Goal: Task Accomplishment & Management: Manage account settings

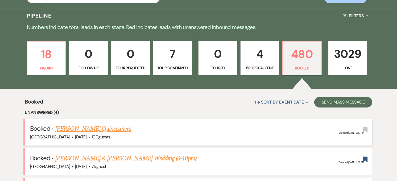
scroll to position [236, 0]
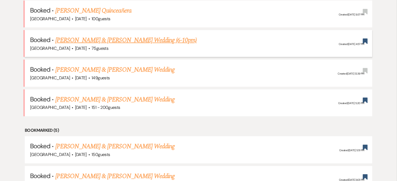
click at [184, 40] on link "Jonathan Sebold & Chloe Thompson's Wedding (6-10pm)" at bounding box center [126, 40] width 142 height 10
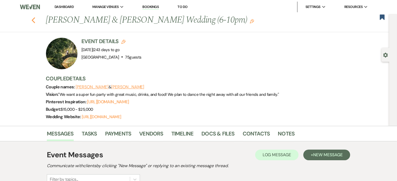
click at [35, 19] on icon "Previous" at bounding box center [33, 20] width 4 height 6
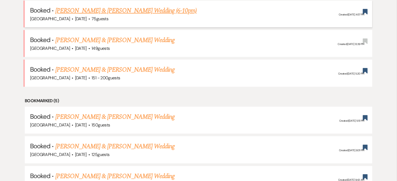
scroll to position [207, 0]
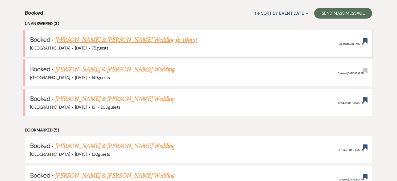
click at [84, 38] on link "[PERSON_NAME] & [PERSON_NAME] Wedding (6-10pm)" at bounding box center [126, 40] width 142 height 10
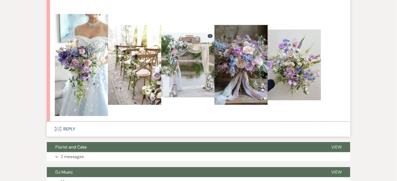
scroll to position [473, 0]
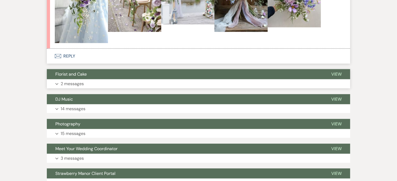
click at [96, 84] on button "Expand 2 messages" at bounding box center [198, 83] width 303 height 9
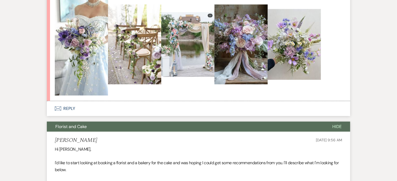
scroll to position [414, 0]
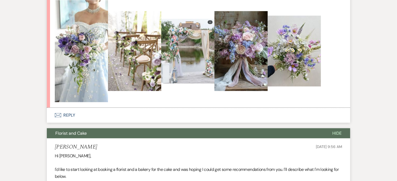
click at [141, 132] on button "Florist and Cake" at bounding box center [185, 133] width 277 height 10
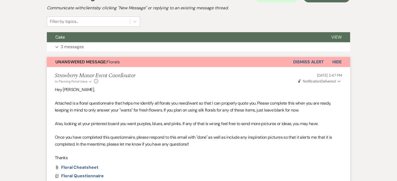
scroll to position [148, 0]
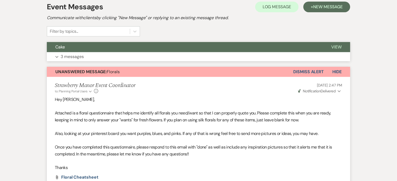
click at [65, 58] on p "3 messages" at bounding box center [72, 56] width 23 height 7
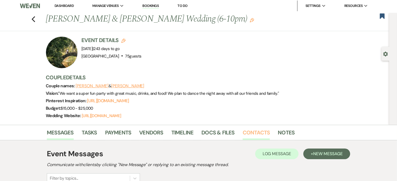
scroll to position [1, 0]
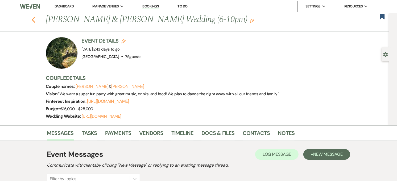
click at [34, 20] on use "button" at bounding box center [33, 20] width 3 height 6
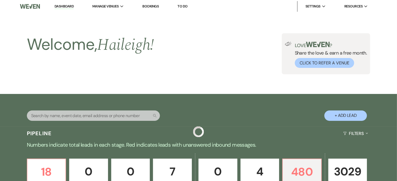
scroll to position [207, 0]
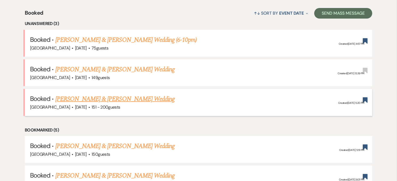
click at [140, 99] on link "[PERSON_NAME] & [PERSON_NAME] Wedding" at bounding box center [114, 99] width 119 height 10
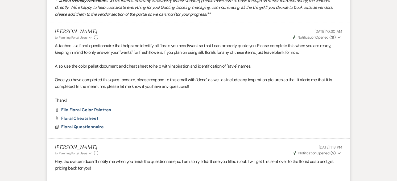
scroll to position [148, 0]
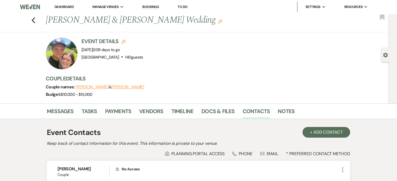
click at [62, 6] on link "Dashboard" at bounding box center [64, 7] width 19 height 5
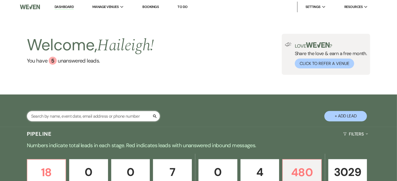
click at [58, 121] on input "text" at bounding box center [93, 116] width 133 height 10
click at [58, 119] on input "text" at bounding box center [93, 116] width 133 height 10
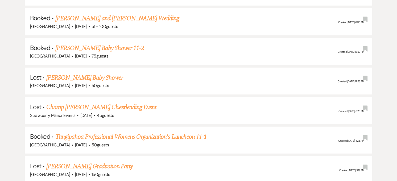
scroll to position [236, 0]
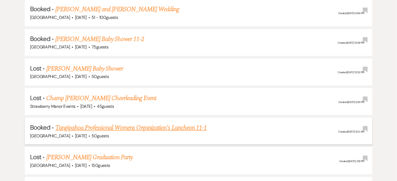
type input "tangi"
click at [90, 124] on link "Tangipahoa Professional Womens Organization's Luncheon 11-1" at bounding box center [130, 128] width 151 height 10
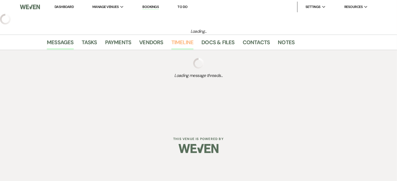
select select "5"
select select "13"
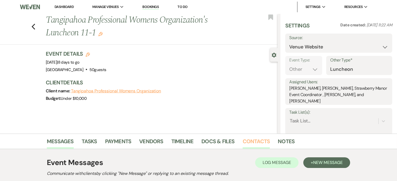
click at [246, 142] on link "Contacts" at bounding box center [256, 143] width 27 height 12
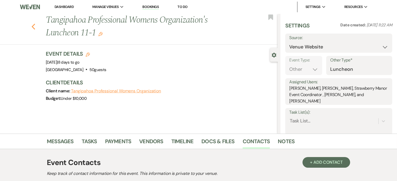
click at [35, 28] on icon "Previous" at bounding box center [33, 26] width 4 height 6
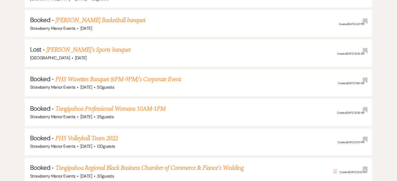
scroll to position [828, 0]
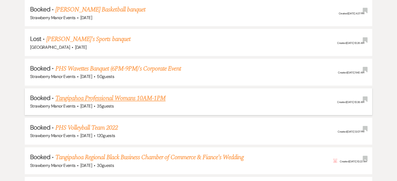
click at [99, 95] on link "Tangipahoa Professional Womans 10AM-1PM" at bounding box center [110, 99] width 110 height 10
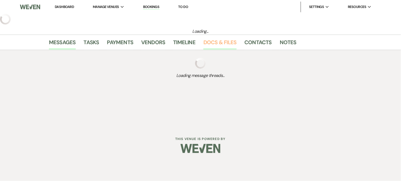
select select "12"
select select "9"
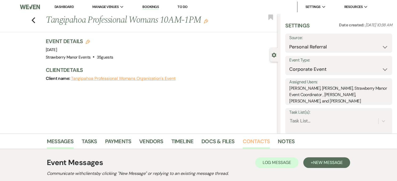
click at [244, 139] on link "Contacts" at bounding box center [256, 143] width 27 height 12
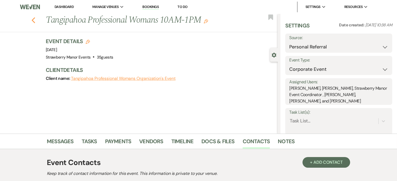
click at [35, 20] on icon "Previous" at bounding box center [33, 20] width 4 height 6
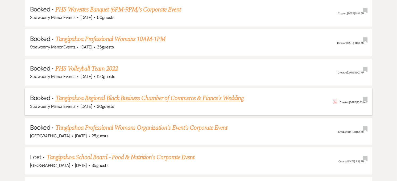
scroll to position [917, 0]
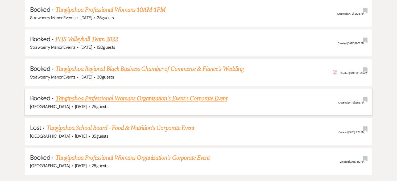
click at [93, 94] on link "Tangipahoa Professional Womans Organization's Event's Corporate Event" at bounding box center [141, 99] width 172 height 10
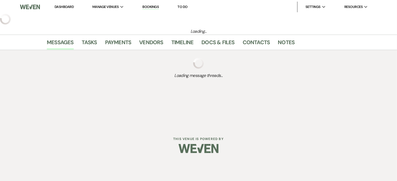
select select "9"
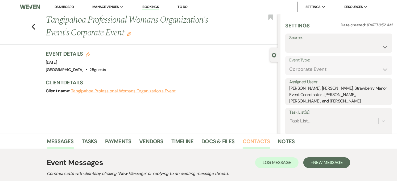
click at [252, 143] on link "Contacts" at bounding box center [256, 143] width 27 height 12
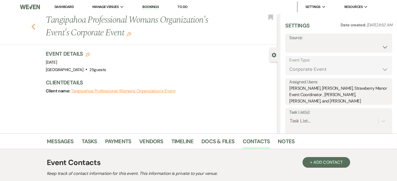
click at [35, 27] on icon "Previous" at bounding box center [33, 26] width 4 height 6
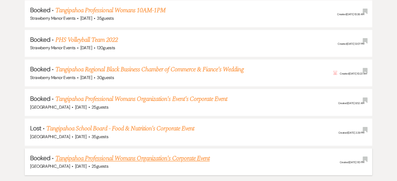
click at [101, 154] on link "Tangipahoa Professional Womans Organization's Corporate Event" at bounding box center [132, 159] width 154 height 10
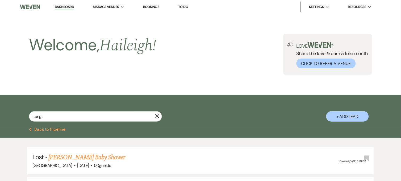
select select "9"
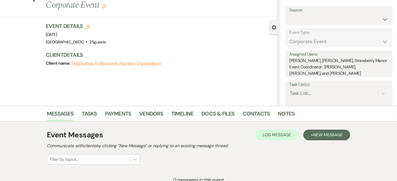
scroll to position [59, 0]
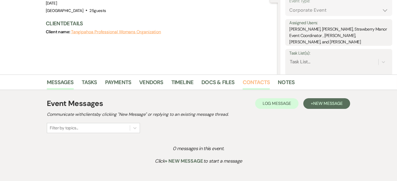
click at [256, 80] on link "Contacts" at bounding box center [256, 84] width 27 height 12
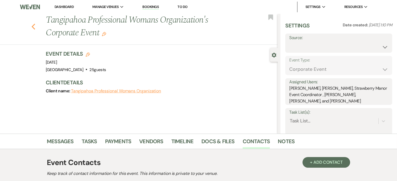
click at [35, 24] on icon "Previous" at bounding box center [33, 26] width 4 height 6
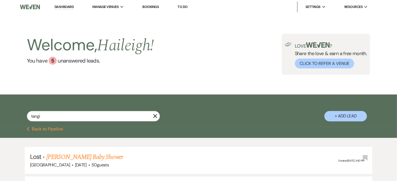
drag, startPoint x: 71, startPoint y: 5, endPoint x: 184, endPoint y: 91, distance: 142.9
click at [71, 5] on link "Dashboard" at bounding box center [64, 7] width 19 height 5
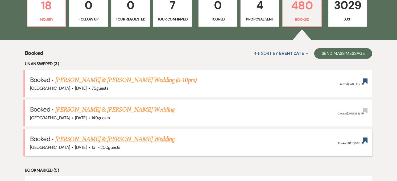
scroll to position [177, 0]
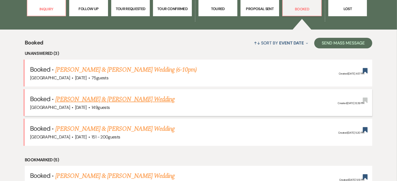
click at [135, 99] on link "[PERSON_NAME] & [PERSON_NAME] Wedding" at bounding box center [114, 100] width 119 height 10
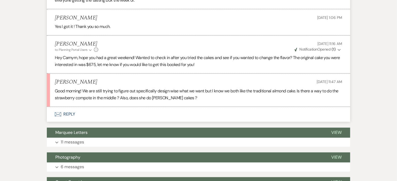
scroll to position [828, 0]
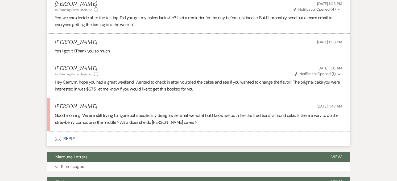
click at [75, 133] on button "Envelope Reply" at bounding box center [198, 139] width 303 height 15
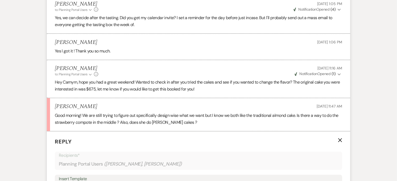
scroll to position [918, 0]
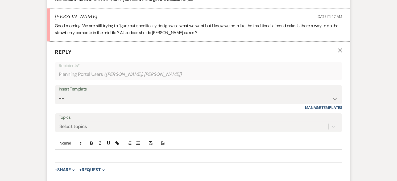
click at [88, 153] on p at bounding box center [198, 156] width 279 height 6
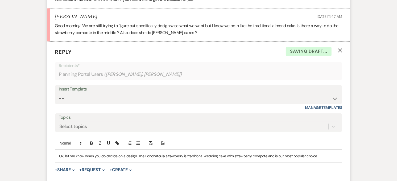
click at [326, 150] on div "Ok, let me know when you do decide on a design. The Ponchatoula strawberry is t…" at bounding box center [198, 156] width 287 height 12
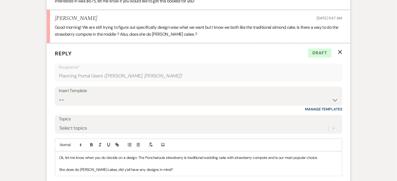
scroll to position [1005, 0]
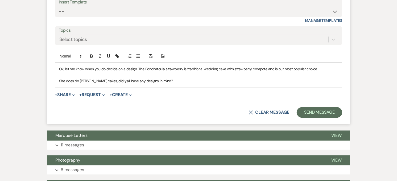
click at [177, 78] on p "She does do grooms cakes, did y'all have any designs in mind?" at bounding box center [198, 81] width 279 height 6
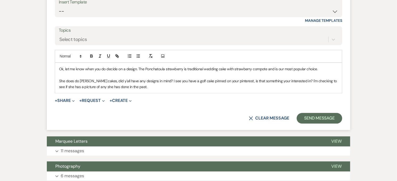
click at [302, 83] on p "She does do grooms cakes, did y'all have any designs in mind? I see you have a …" at bounding box center [198, 84] width 279 height 12
click at [274, 82] on p "She does do grooms cakes, did y'all have any designs in mind? I see you have a …" at bounding box center [198, 84] width 279 height 12
click at [307, 113] on button "Send Message" at bounding box center [320, 118] width 46 height 11
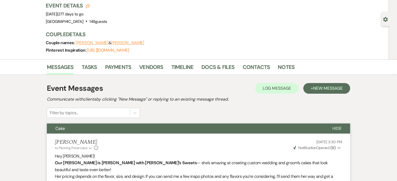
scroll to position [0, 0]
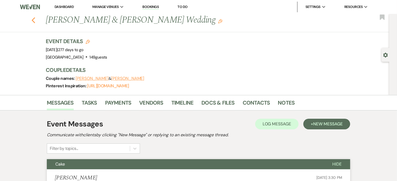
click at [34, 19] on icon "Previous" at bounding box center [33, 20] width 4 height 6
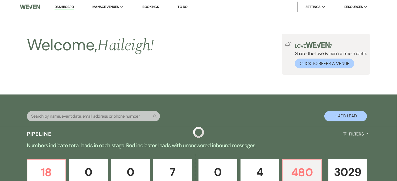
scroll to position [177, 0]
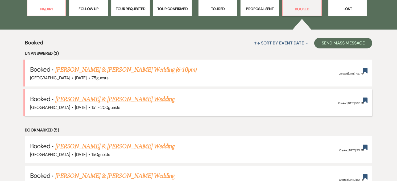
click at [124, 100] on link "Graceson Poh & Sydni Schnebelen's Wedding" at bounding box center [114, 100] width 119 height 10
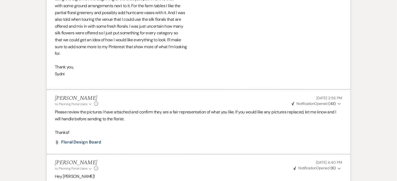
scroll to position [21, 0]
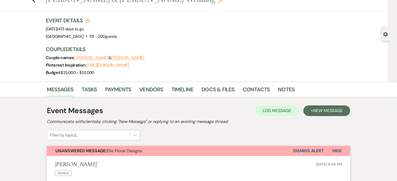
drag, startPoint x: 399, startPoint y: 9, endPoint x: 276, endPoint y: 24, distance: 123.1
click at [276, 24] on div "Event Details Edit Event Date: Saturday, December 5th, 2026 | 473 days to go Ve…" at bounding box center [195, 28] width 298 height 23
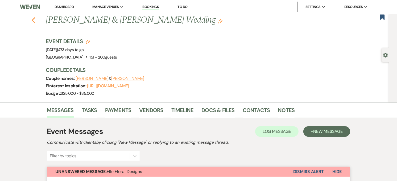
click at [35, 18] on icon "Previous" at bounding box center [33, 20] width 4 height 6
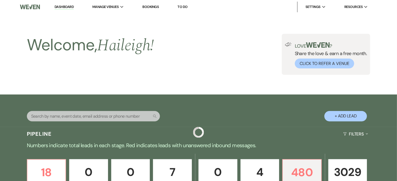
scroll to position [177, 0]
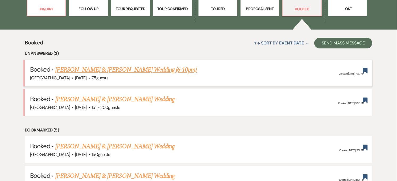
click at [136, 65] on link "Jonathan Sebold & Chloe Thompson's Wedding (6-10pm)" at bounding box center [126, 70] width 142 height 10
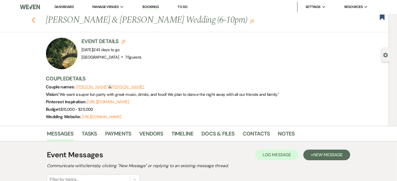
click at [35, 19] on icon "Previous" at bounding box center [33, 20] width 4 height 6
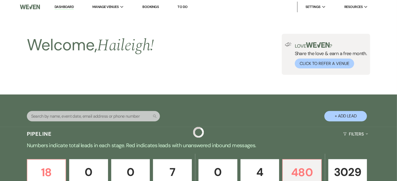
drag, startPoint x: 37, startPoint y: 19, endPoint x: 236, endPoint y: 99, distance: 214.8
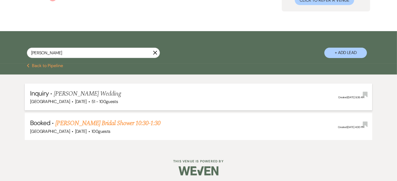
scroll to position [65, 0]
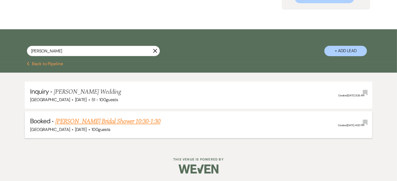
type input "haase"
click at [100, 120] on link "Lexi Haase's Bridal Shower 10:30-1:30" at bounding box center [107, 122] width 105 height 10
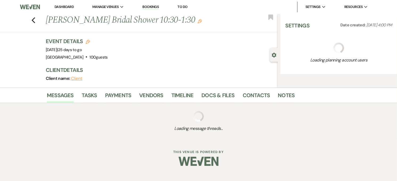
select select "20"
select select "5"
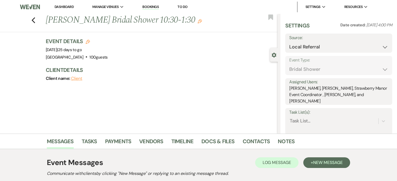
click at [260, 60] on div "Event Details Edit Event Date: Saturday, September 13th, 2025 | 25 days to go V…" at bounding box center [159, 49] width 227 height 23
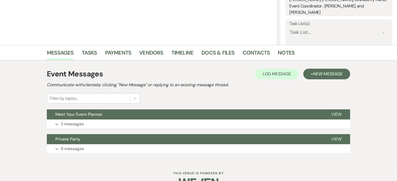
scroll to position [103, 0]
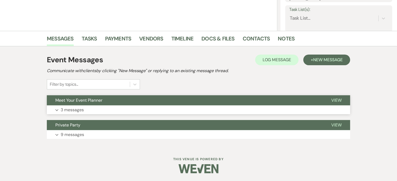
click at [78, 110] on p "3 messages" at bounding box center [72, 109] width 23 height 7
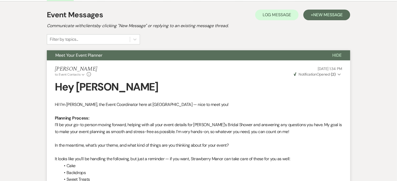
scroll to position [0, 0]
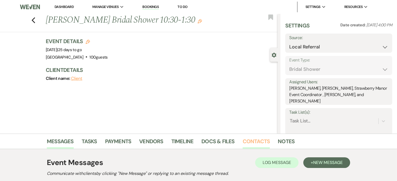
click at [259, 140] on link "Contacts" at bounding box center [256, 143] width 27 height 12
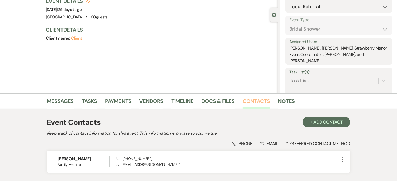
scroll to position [79, 0]
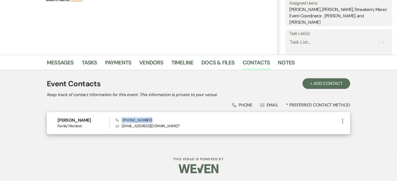
drag, startPoint x: 149, startPoint y: 119, endPoint x: 121, endPoint y: 118, distance: 28.8
click at [121, 118] on div "Phone (985) 320-6877 Envelope kmc34383@gmail.com *" at bounding box center [228, 122] width 224 height 11
drag, startPoint x: 121, startPoint y: 118, endPoint x: 125, endPoint y: 118, distance: 4.0
copy span "(985) 320-6877"
drag, startPoint x: 158, startPoint y: 127, endPoint x: 120, endPoint y: 128, distance: 38.1
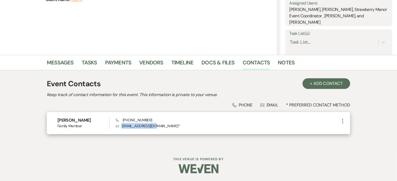
click at [120, 128] on p "Envelope kmc34383@gmail.com *" at bounding box center [228, 126] width 224 height 6
drag, startPoint x: 120, startPoint y: 128, endPoint x: 124, endPoint y: 126, distance: 4.9
copy p "kmc34383@gmail.com"
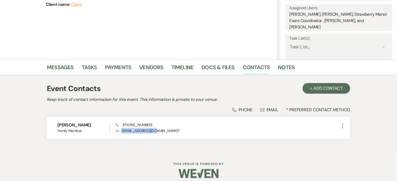
scroll to position [0, 0]
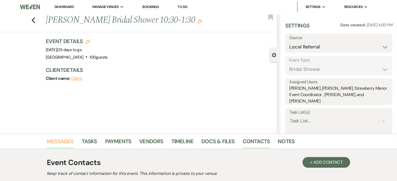
click at [65, 142] on link "Messages" at bounding box center [60, 143] width 27 height 12
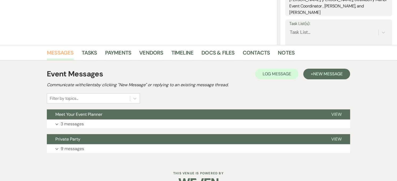
scroll to position [103, 0]
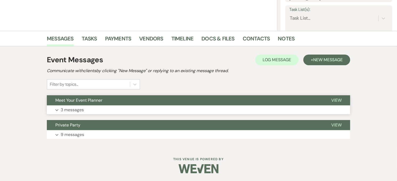
click at [83, 110] on p "3 messages" at bounding box center [72, 109] width 23 height 7
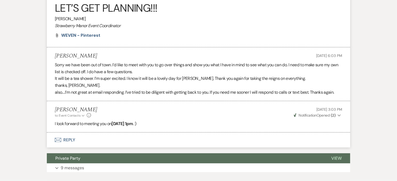
scroll to position [405, 0]
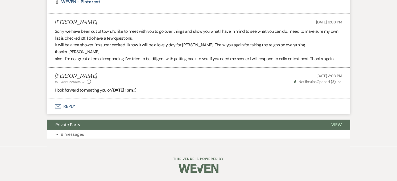
click at [77, 106] on button "Envelope Reply" at bounding box center [198, 106] width 303 height 15
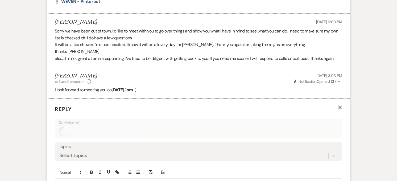
scroll to position [468, 0]
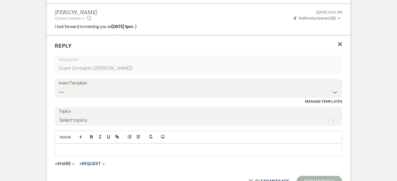
click at [156, 149] on p at bounding box center [198, 150] width 279 height 6
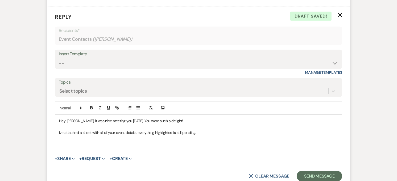
scroll to position [527, 0]
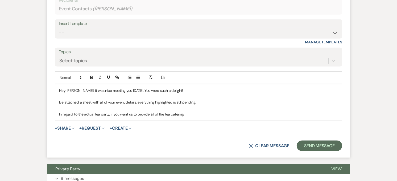
click at [191, 116] on p "In regard to the actual tea party, if you want us to provide all of the tea cat…" at bounding box center [198, 114] width 279 height 6
drag, startPoint x: 192, startPoint y: 115, endPoint x: 164, endPoint y: 114, distance: 27.7
click at [164, 114] on p "In regard to the actual tea party, if you want us to provide all of the tea cat…" at bounding box center [198, 114] width 279 height 6
click at [309, 113] on p "In regard to the actual tea party, if you want us to provide all of the High te…" at bounding box center [198, 114] width 279 height 6
drag, startPoint x: 60, startPoint y: 101, endPoint x: 67, endPoint y: 102, distance: 6.9
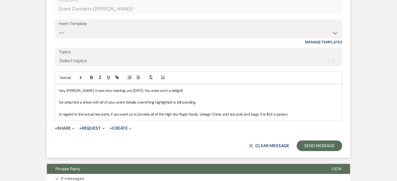
click at [62, 101] on p "Ive attached a sheet with all of your event details, everything highlighted is …" at bounding box center [198, 102] width 279 height 6
click at [290, 115] on p "In regard to the actual tea party, if you want us to provide all of the High te…" at bounding box center [198, 114] width 279 height 6
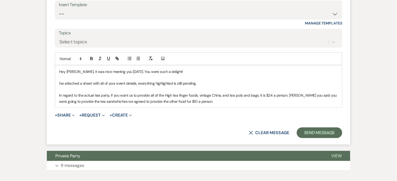
scroll to position [557, 0]
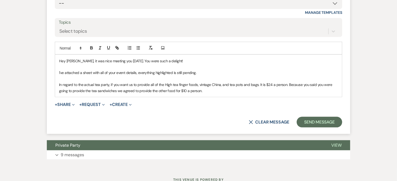
click at [267, 95] on div "Hey Kami, it was nice meeting you on Friday. You were such a delight! I've atta…" at bounding box center [198, 76] width 287 height 42
click at [250, 92] on p "In regard to the actual tea party, if you want us to provide all of the High te…" at bounding box center [198, 88] width 279 height 12
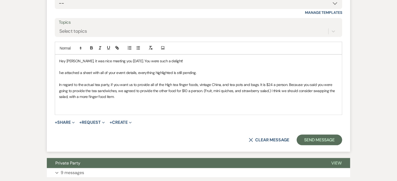
click at [124, 99] on p "In regard to the actual tea party, if you want us to provide all of the High te…" at bounding box center [198, 91] width 279 height 18
click at [232, 101] on p at bounding box center [198, 103] width 279 height 6
click at [291, 105] on p at bounding box center [198, 103] width 279 height 6
click at [233, 108] on p "I do have 12 tiered trays that you can use. I went looking and found them in st…" at bounding box center [198, 109] width 279 height 6
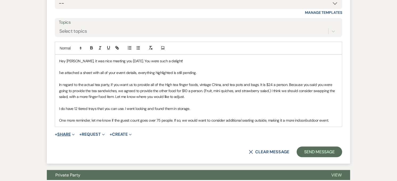
click at [63, 136] on button "+ Share Expand" at bounding box center [65, 134] width 20 height 4
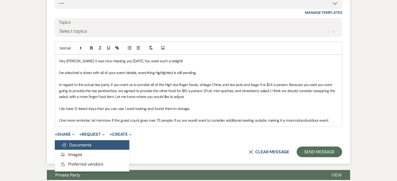
click at [92, 143] on span "Doc Upload Documents" at bounding box center [76, 145] width 30 height 6
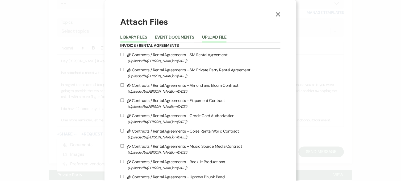
click at [213, 35] on button "Upload File" at bounding box center [215, 38] width 24 height 7
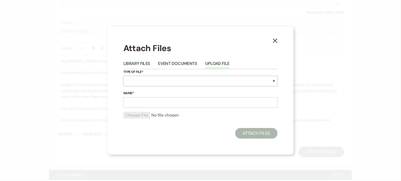
click at [144, 82] on select "Special Event Insurance Vendor Certificate of Insurance Contracts / Rental Agre…" at bounding box center [201, 81] width 154 height 10
select select "0"
click at [124, 76] on select "Special Event Insurance Vendor Certificate of Insurance Contracts / Rental Agre…" at bounding box center [201, 81] width 154 height 10
click at [161, 105] on input "Name*" at bounding box center [201, 102] width 154 height 10
type input "Bridal Shower Details"
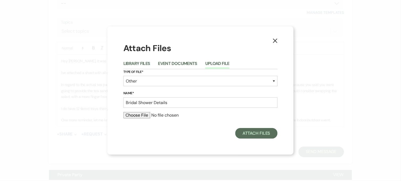
click at [148, 114] on input "file" at bounding box center [201, 115] width 154 height 6
type input "C:\fakepath\09.13.2025 - Lexi Haase - Bridal Shower.pdf"
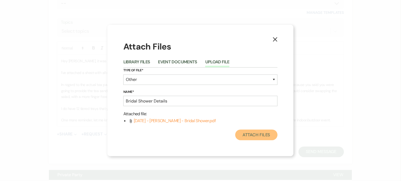
click at [257, 135] on button "Attach Files" at bounding box center [257, 135] width 42 height 11
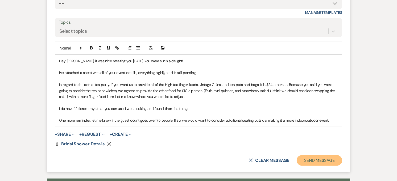
click at [330, 161] on button "Send Message" at bounding box center [320, 160] width 46 height 11
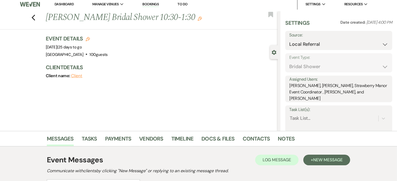
scroll to position [0, 0]
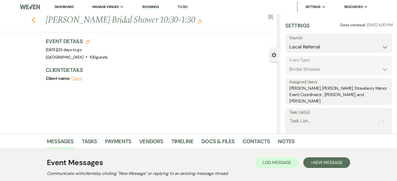
click at [35, 20] on icon "Previous" at bounding box center [33, 20] width 4 height 6
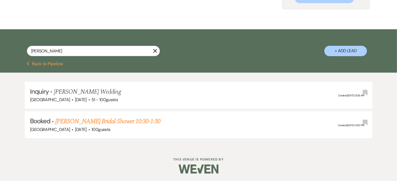
click at [156, 52] on use "button" at bounding box center [155, 51] width 4 height 4
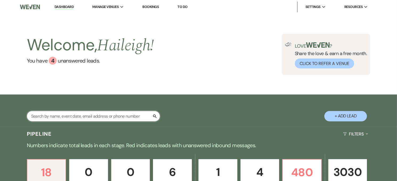
click at [100, 115] on input "text" at bounding box center [93, 116] width 133 height 10
paste input "$2,681.25"
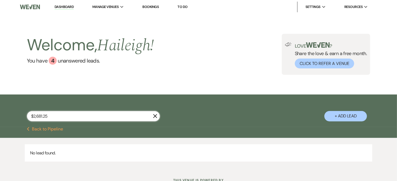
type input "$2,681.25"
click at [155, 116] on use "button" at bounding box center [155, 116] width 4 height 4
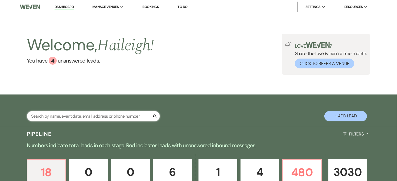
click at [134, 116] on input "text" at bounding box center [93, 116] width 133 height 10
type input "Izzy"
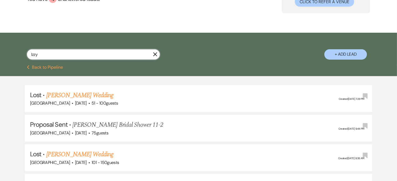
scroll to position [6, 0]
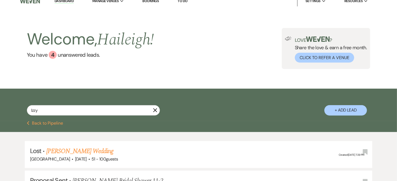
click at [155, 111] on icon "X" at bounding box center [155, 110] width 4 height 4
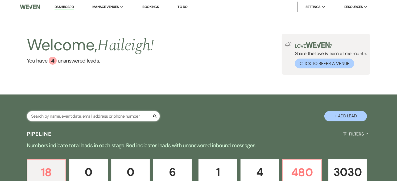
click at [136, 116] on input "text" at bounding box center [93, 116] width 133 height 10
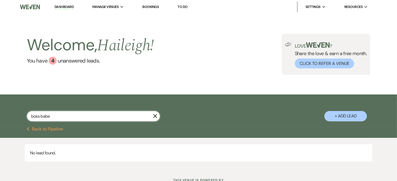
type input "boss babe"
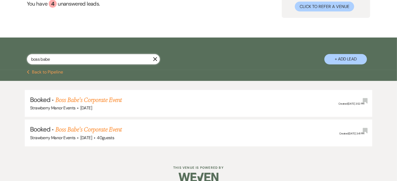
scroll to position [59, 0]
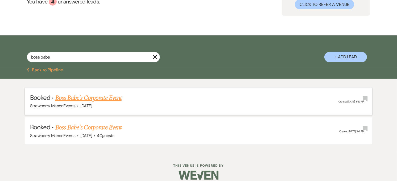
click at [103, 99] on link "Boss Babe's Corporate Event" at bounding box center [88, 98] width 66 height 10
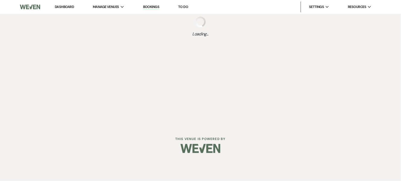
select select "12"
select select "9"
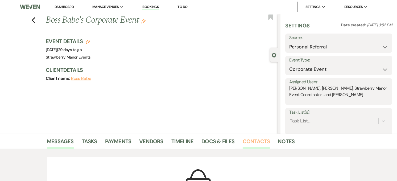
click at [261, 140] on link "Contacts" at bounding box center [256, 143] width 27 height 12
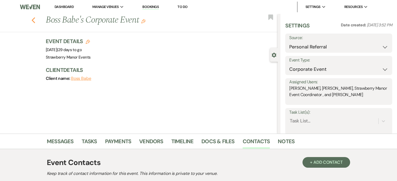
click at [34, 19] on icon "Previous" at bounding box center [33, 20] width 4 height 6
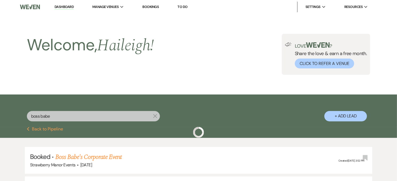
scroll to position [59, 0]
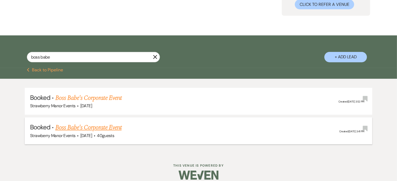
click at [82, 125] on link "Boss Babe's Corporate Event" at bounding box center [88, 128] width 66 height 10
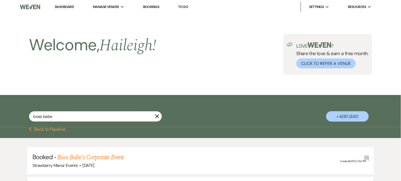
select select "12"
select select "9"
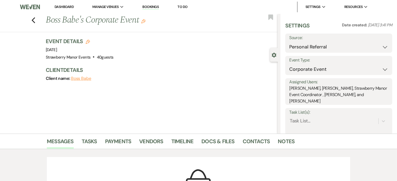
click at [38, 17] on div "Previous Boss Babe's Corporate Event Edit Bookmark" at bounding box center [137, 23] width 281 height 18
click at [35, 17] on icon "Previous" at bounding box center [33, 20] width 4 height 6
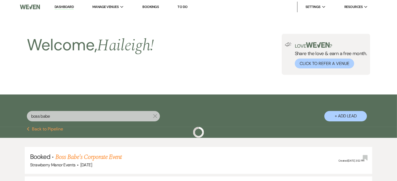
scroll to position [59, 0]
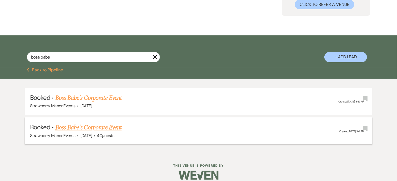
click at [101, 127] on link "Boss Babe's Corporate Event" at bounding box center [88, 128] width 66 height 10
select select "12"
select select "9"
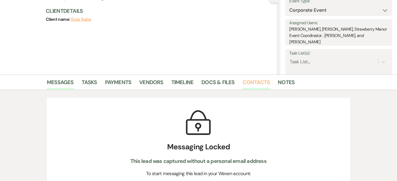
click at [258, 80] on link "Contacts" at bounding box center [256, 84] width 27 height 12
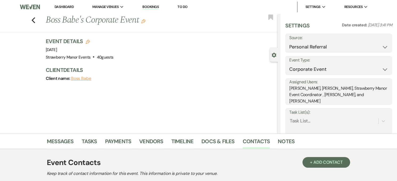
click at [38, 21] on div "Previous Boss Babe's Corporate Event Edit Bookmark" at bounding box center [137, 23] width 281 height 18
click at [35, 21] on use "button" at bounding box center [33, 20] width 3 height 6
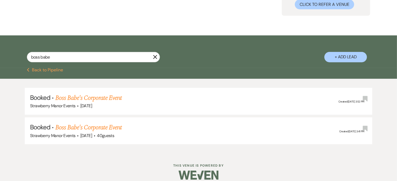
click at [154, 56] on use "button" at bounding box center [155, 57] width 4 height 4
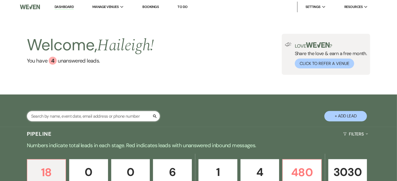
click at [38, 111] on input "text" at bounding box center [93, 116] width 133 height 10
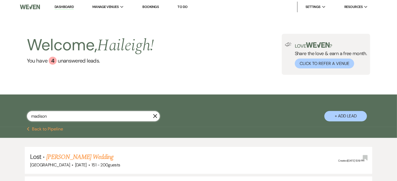
drag, startPoint x: 105, startPoint y: 99, endPoint x: 58, endPoint y: 115, distance: 49.5
click at [58, 115] on input "madison" at bounding box center [93, 116] width 133 height 10
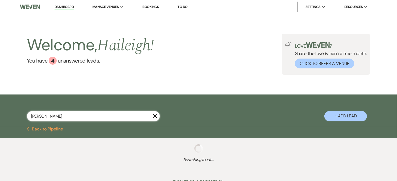
type input "madison robison"
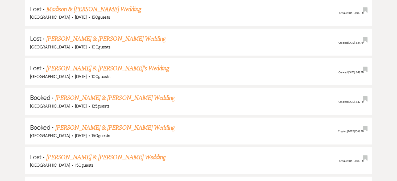
scroll to position [118, 0]
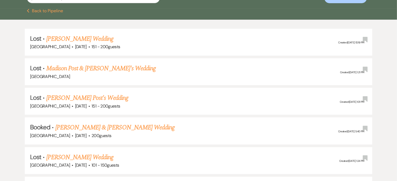
drag, startPoint x: 160, startPoint y: 85, endPoint x: 174, endPoint y: 12, distance: 74.3
click at [174, 12] on div "Previous Back to Pipeline" at bounding box center [198, 11] width 383 height 4
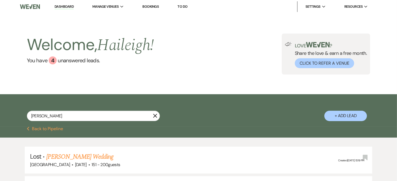
scroll to position [0, 0]
click at [51, 127] on button "Previous Back to Pipeline" at bounding box center [45, 129] width 36 height 4
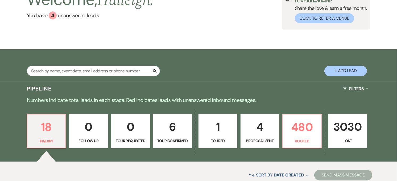
scroll to position [104, 0]
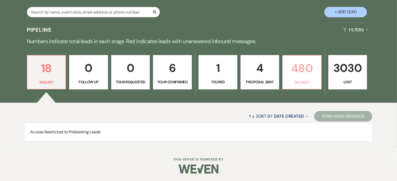
click at [305, 68] on p "480" at bounding box center [302, 68] width 32 height 18
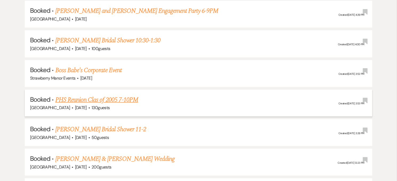
scroll to position [607, 0]
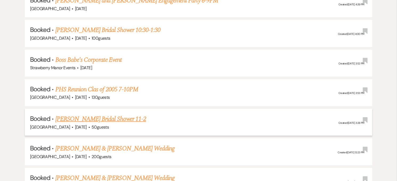
click at [116, 117] on link "[PERSON_NAME] Bridal Shower 11-2" at bounding box center [100, 119] width 91 height 10
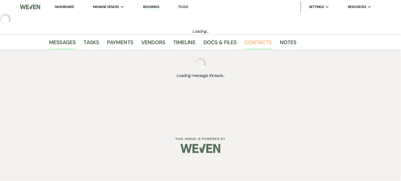
select select "20"
select select "5"
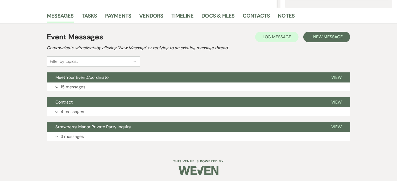
scroll to position [128, 0]
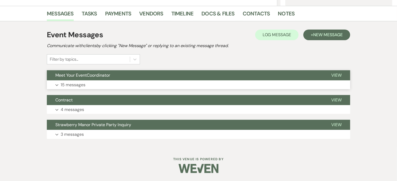
click at [78, 81] on p "15 messages" at bounding box center [73, 84] width 25 height 7
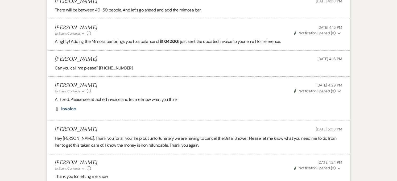
scroll to position [868, 0]
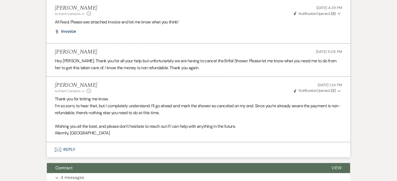
drag, startPoint x: 199, startPoint y: 91, endPoint x: 141, endPoint y: 84, distance: 58.6
click at [134, 86] on div "Haileigh Fuller to: Event Contacts Expand Info Jul 31, 2025, 1:24 PM Weven Chec…" at bounding box center [199, 87] width 288 height 11
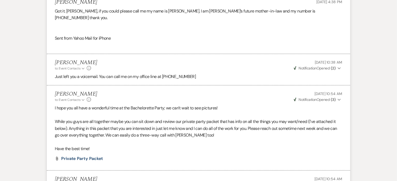
scroll to position [0, 0]
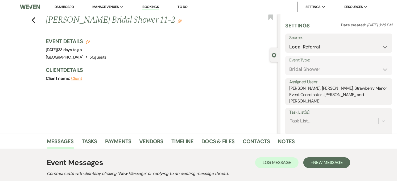
click at [276, 56] on use "button" at bounding box center [274, 55] width 5 height 5
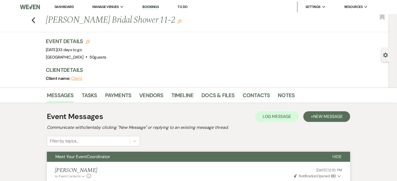
click at [384, 56] on use "button" at bounding box center [385, 55] width 5 height 5
select select "20"
select select "5"
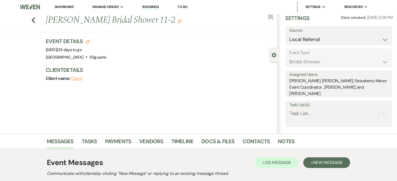
scroll to position [12, 0]
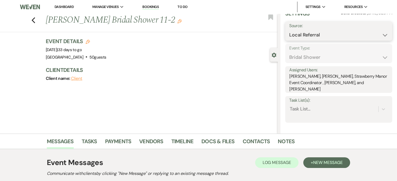
click at [358, 33] on select "Weven Venue Website Instagram Facebook Pinterest Google The Knot Wedding Wire H…" at bounding box center [338, 35] width 99 height 10
click at [324, 35] on select "Weven Venue Website Instagram Facebook Pinterest Google The Knot Wedding Wire H…" at bounding box center [338, 35] width 99 height 10
click at [271, 55] on div "Gear Settings" at bounding box center [275, 55] width 10 height 14
click at [275, 54] on use "button" at bounding box center [274, 55] width 5 height 5
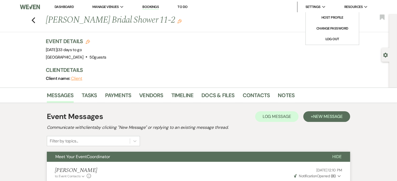
click at [311, 7] on span "Settings" at bounding box center [313, 6] width 15 height 5
click at [275, 38] on div "Event Details Edit Event Date: Sunday, September 21st, 2025 | 33 days to go Ven…" at bounding box center [195, 49] width 298 height 23
click at [89, 42] on icon "Edit" at bounding box center [88, 42] width 4 height 4
select select "597"
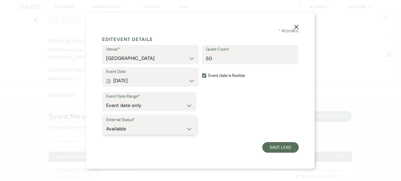
click at [190, 131] on select "Available Unavailable" at bounding box center [149, 129] width 87 height 10
click at [297, 26] on icon "X" at bounding box center [296, 26] width 5 height 5
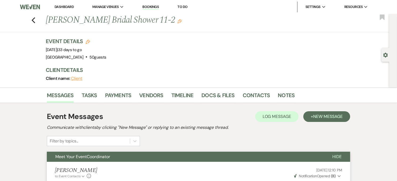
click at [382, 55] on div "Gear Settings" at bounding box center [387, 55] width 10 height 14
click at [393, 53] on div "Gear Settings" at bounding box center [393, 51] width 8 height 74
click at [388, 55] on icon "Gear" at bounding box center [385, 55] width 5 height 5
select select "20"
select select "5"
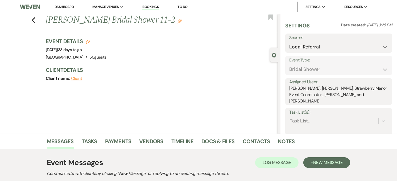
click at [272, 54] on use "button" at bounding box center [274, 55] width 5 height 5
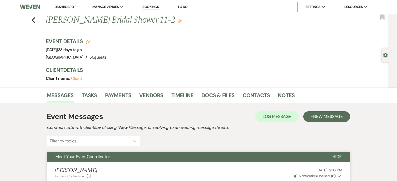
click at [38, 20] on div "Previous Madison Robison Bridal Shower 11-2 Edit Bookmark" at bounding box center [193, 23] width 392 height 18
click at [35, 20] on icon "Previous" at bounding box center [33, 20] width 4 height 6
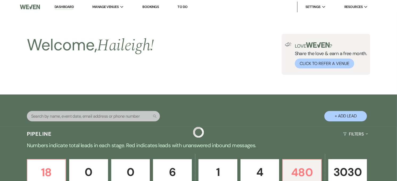
scroll to position [607, 0]
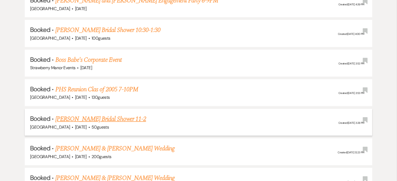
drag, startPoint x: 198, startPoint y: 116, endPoint x: 135, endPoint y: 115, distance: 62.8
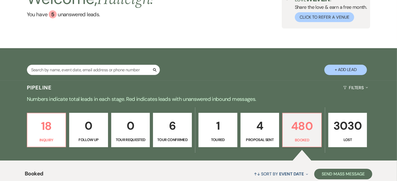
scroll to position [0, 0]
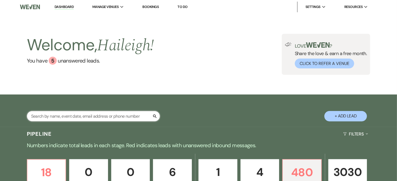
click at [63, 120] on input "text" at bounding box center [93, 116] width 133 height 10
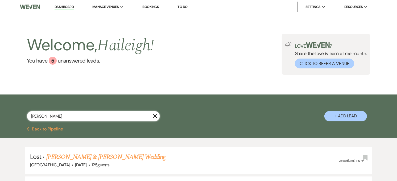
type input "claire richard"
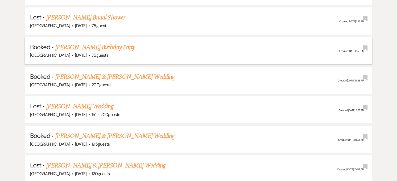
scroll to position [236, 0]
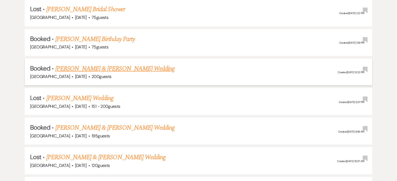
click at [164, 68] on h5 "Booked · Naquan Haygood & Claire Richard's Wedding" at bounding box center [198, 69] width 337 height 10
click at [156, 68] on link "Naquan Haygood & Claire Richard's Wedding" at bounding box center [114, 69] width 119 height 10
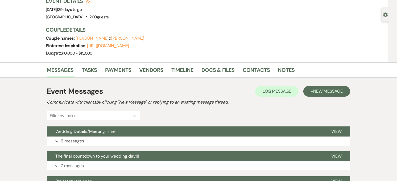
scroll to position [118, 0]
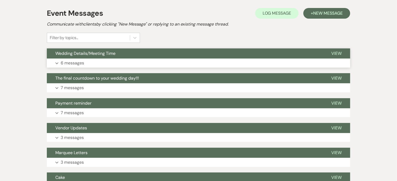
click at [68, 64] on p "6 messages" at bounding box center [72, 63] width 23 height 7
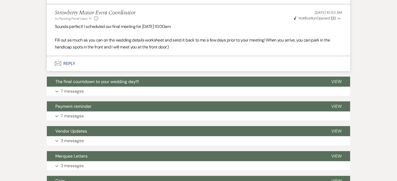
scroll to position [296, 0]
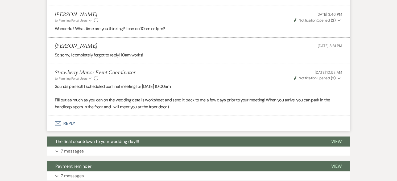
click at [67, 124] on button "Envelope Reply" at bounding box center [198, 123] width 303 height 15
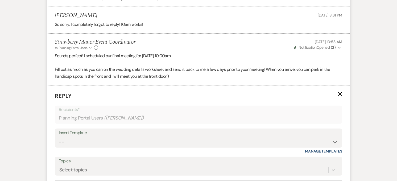
scroll to position [400, 0]
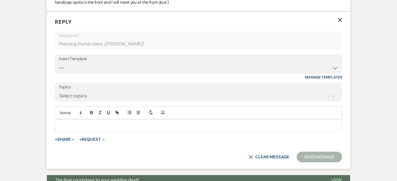
click at [87, 122] on div at bounding box center [198, 126] width 287 height 12
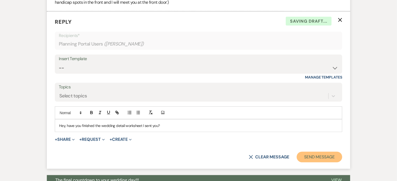
click at [306, 155] on button "Send Message" at bounding box center [320, 157] width 46 height 11
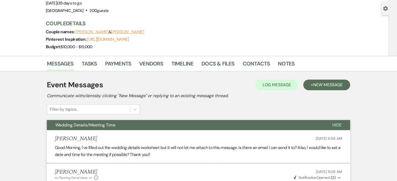
scroll to position [0, 0]
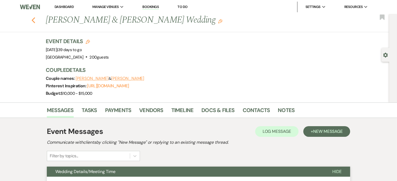
click at [35, 21] on use "button" at bounding box center [33, 20] width 3 height 6
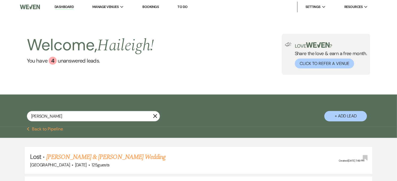
click at [156, 117] on icon "X" at bounding box center [155, 116] width 4 height 4
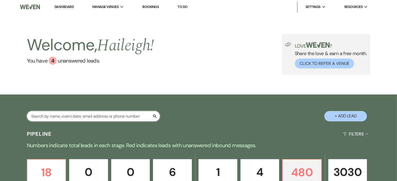
click at [149, 119] on input "text" at bounding box center [93, 116] width 133 height 10
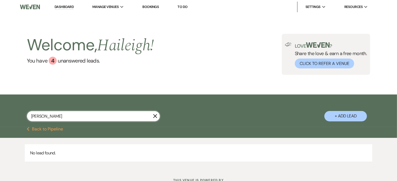
type input "jennala"
click at [155, 117] on icon "X" at bounding box center [155, 116] width 4 height 4
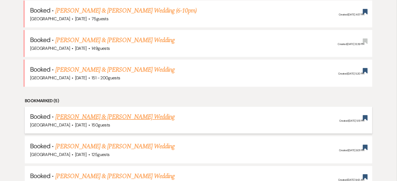
scroll to position [661, 0]
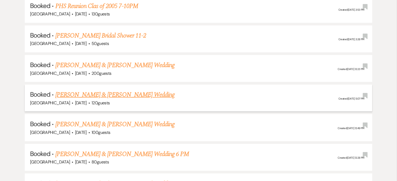
click at [134, 92] on link "Scott Pontiff & Jenna LaFont's Wedding" at bounding box center [114, 95] width 119 height 10
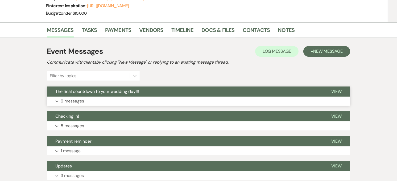
scroll to position [118, 0]
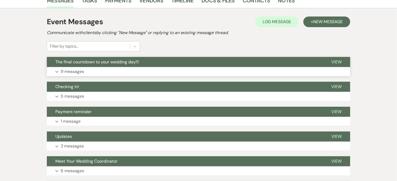
click at [76, 71] on p "9 messages" at bounding box center [72, 71] width 23 height 7
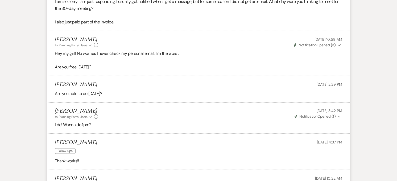
scroll to position [414, 0]
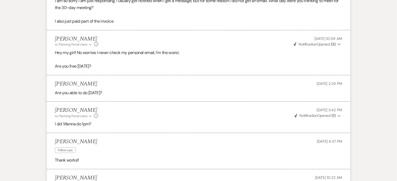
click at [226, 133] on li "Haileigh Fuller to: Planning Portal Users Expand Info Jul 31, 2025, 3:42 PM Wev…" at bounding box center [198, 117] width 303 height 31
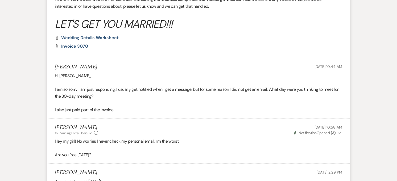
click at [299, 79] on p "Hi Haileigh," at bounding box center [199, 75] width 288 height 7
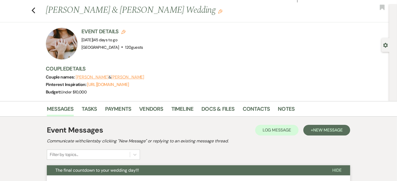
scroll to position [0, 0]
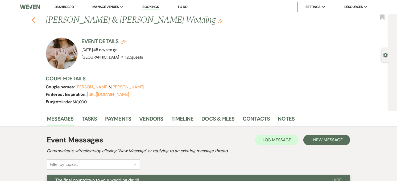
click at [35, 21] on icon "Previous" at bounding box center [33, 20] width 4 height 6
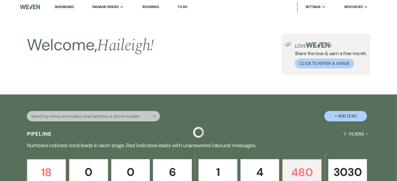
scroll to position [661, 0]
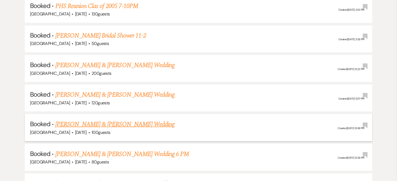
click at [104, 120] on link "Candice Jessemy & Tyjai Jackson's Wedding" at bounding box center [114, 125] width 119 height 10
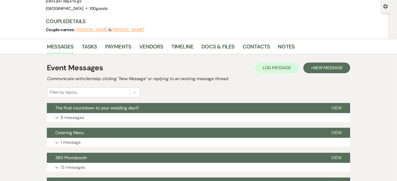
scroll to position [89, 0]
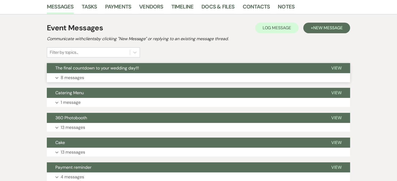
click at [71, 74] on p "8 messages" at bounding box center [72, 77] width 23 height 7
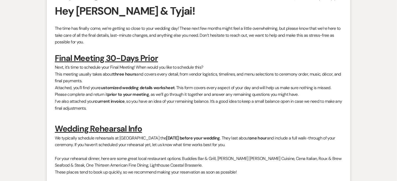
scroll to position [0, 0]
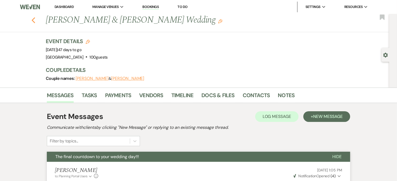
click at [35, 20] on use "button" at bounding box center [33, 20] width 3 height 6
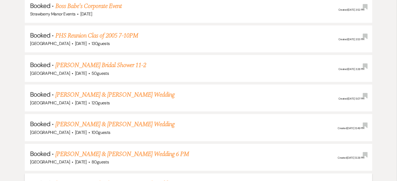
scroll to position [690, 0]
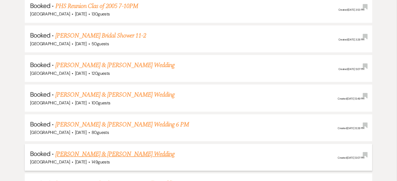
click at [129, 150] on link "Larry Sinatra & Mary Gautier's Wedding" at bounding box center [114, 154] width 119 height 10
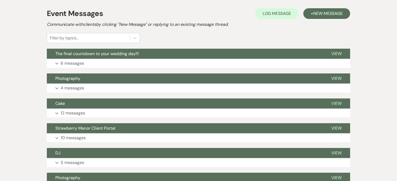
scroll to position [118, 0]
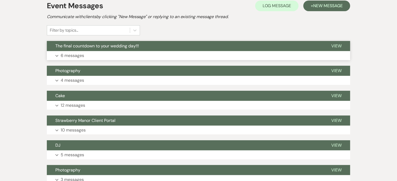
click at [61, 53] on p "6 messages" at bounding box center [72, 55] width 23 height 7
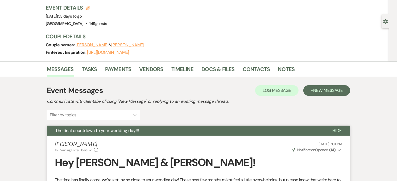
scroll to position [0, 0]
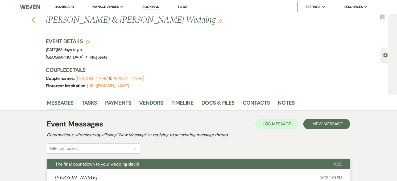
click at [35, 19] on icon "Previous" at bounding box center [33, 20] width 4 height 6
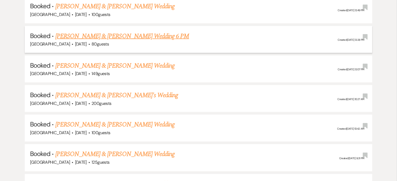
scroll to position [779, 0]
click at [137, 149] on link "Logan Prejean & Kathryn Weber's Wedding" at bounding box center [114, 154] width 119 height 10
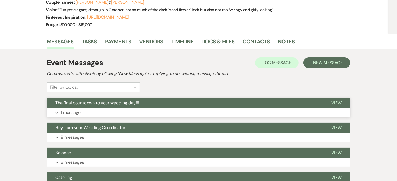
scroll to position [89, 0]
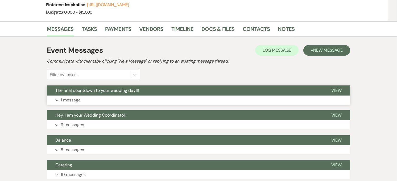
click at [64, 99] on p "1 message" at bounding box center [71, 100] width 20 height 7
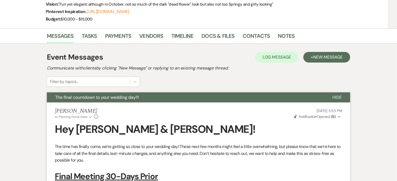
scroll to position [80, 0]
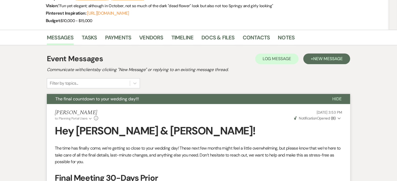
click at [341, 97] on span "Hide" at bounding box center [336, 99] width 9 height 6
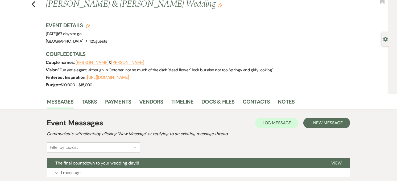
scroll to position [0, 0]
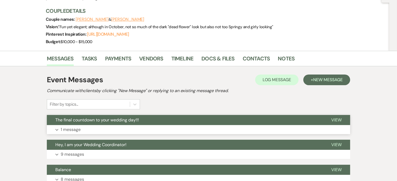
click at [87, 127] on button "Expand 1 message" at bounding box center [198, 129] width 303 height 9
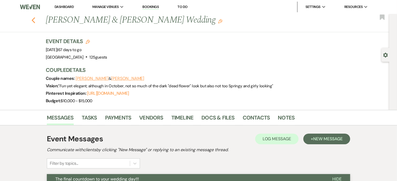
click at [35, 20] on use "button" at bounding box center [33, 20] width 3 height 6
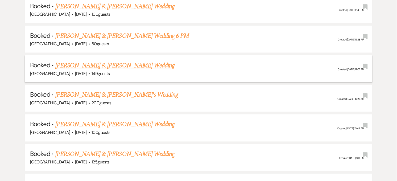
scroll to position [925, 0]
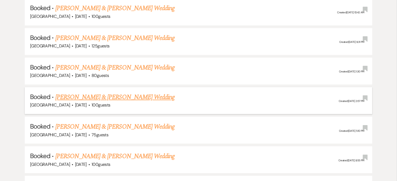
click at [113, 92] on link "Judy Franzen & Robert Knight's Wedding" at bounding box center [114, 97] width 119 height 10
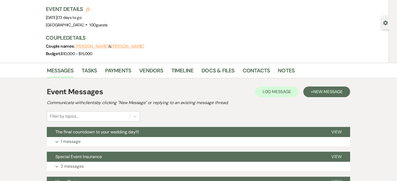
scroll to position [30, 0]
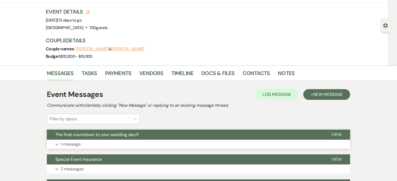
click at [71, 144] on p "1 message" at bounding box center [71, 144] width 20 height 7
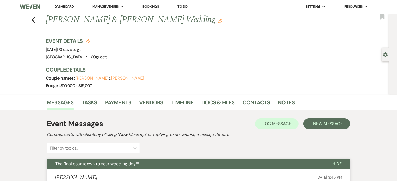
scroll to position [0, 0]
click at [35, 19] on icon "Previous" at bounding box center [33, 20] width 4 height 6
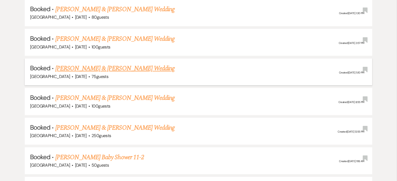
scroll to position [1013, 0]
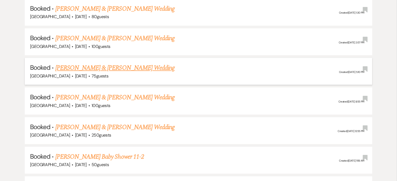
click at [132, 63] on link "Joshua Slaven & Kaitlyn McCreary's Wedding" at bounding box center [114, 68] width 119 height 10
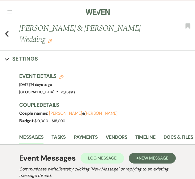
click at [153, 28] on h1 "Joshua Slaven & Kaitlyn McCreary's Wedding Edit" at bounding box center [88, 34] width 138 height 22
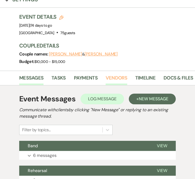
click at [110, 78] on link "Vendors" at bounding box center [116, 79] width 22 height 11
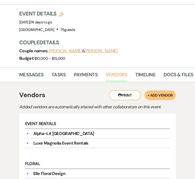
scroll to position [59, 0]
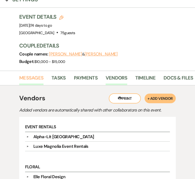
click at [37, 79] on link "Messages" at bounding box center [31, 79] width 24 height 11
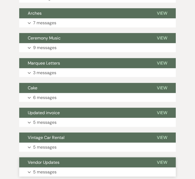
scroll to position [266, 0]
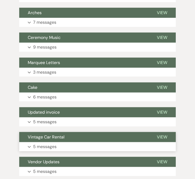
click at [102, 138] on button "Vintage Car Rental" at bounding box center [83, 137] width 129 height 10
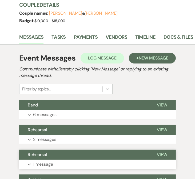
scroll to position [59, 0]
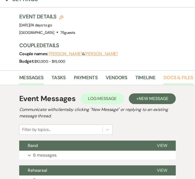
click at [168, 76] on link "Docs & Files" at bounding box center [178, 79] width 30 height 11
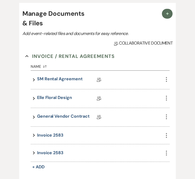
scroll to position [148, 0]
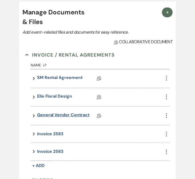
click at [65, 116] on link "General Vendor Contract" at bounding box center [63, 116] width 52 height 8
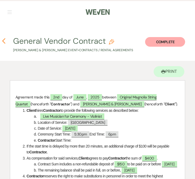
click at [4, 40] on icon "Previous" at bounding box center [4, 41] width 4 height 6
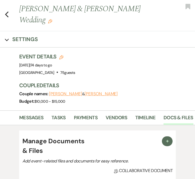
scroll to position [59, 0]
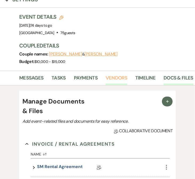
click at [110, 80] on link "Vendors" at bounding box center [116, 79] width 22 height 11
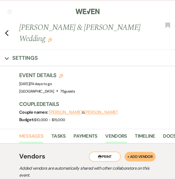
click at [35, 136] on link "Messages" at bounding box center [31, 137] width 24 height 11
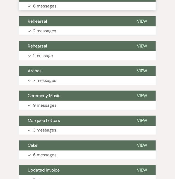
scroll to position [248, 0]
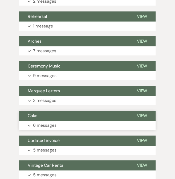
click at [63, 123] on button "Expand 6 messages" at bounding box center [87, 125] width 137 height 9
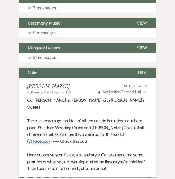
scroll to position [219, 0]
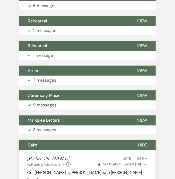
click at [44, 143] on button "Cake" at bounding box center [74, 145] width 110 height 10
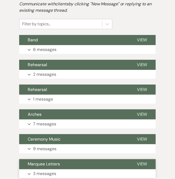
scroll to position [100, 0]
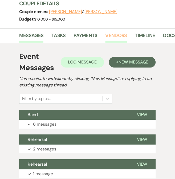
click at [113, 32] on link "Vendors" at bounding box center [116, 37] width 22 height 11
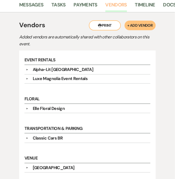
scroll to position [100, 0]
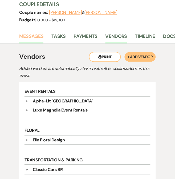
click at [33, 36] on link "Messages" at bounding box center [31, 38] width 24 height 11
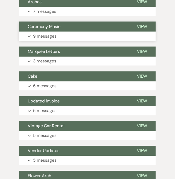
scroll to position [307, 0]
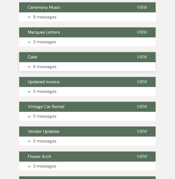
click at [42, 68] on p "6 messages" at bounding box center [44, 66] width 23 height 7
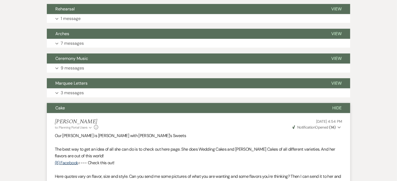
scroll to position [146, 0]
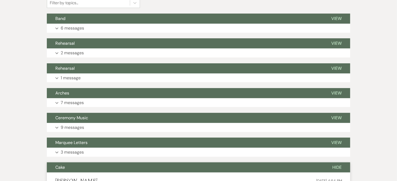
click at [76, 166] on button "Cake" at bounding box center [185, 167] width 277 height 10
click at [78, 123] on button "Expand 9 messages" at bounding box center [198, 127] width 303 height 9
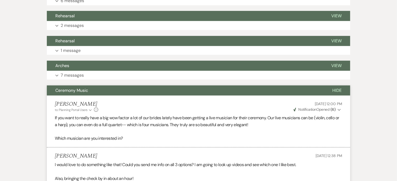
scroll to position [116, 0]
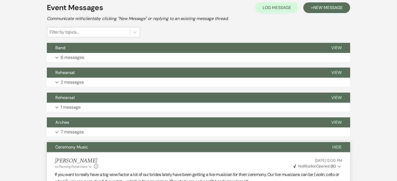
click at [85, 145] on span "Ceremony Music" at bounding box center [71, 147] width 33 height 6
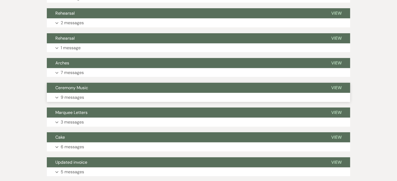
scroll to position [235, 0]
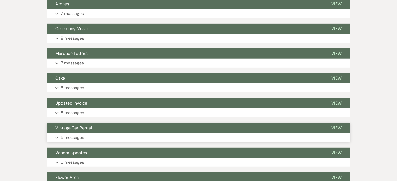
click at [74, 127] on span "Vintage Car Rental" at bounding box center [73, 128] width 37 height 6
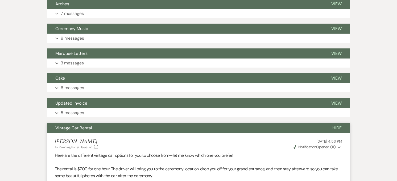
click at [94, 126] on button "Vintage Car Rental" at bounding box center [185, 128] width 277 height 10
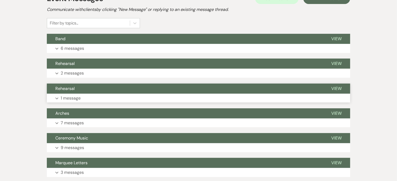
scroll to position [116, 0]
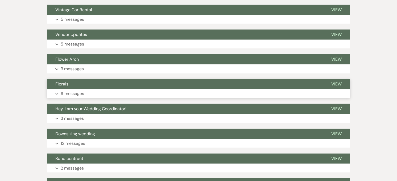
click at [68, 92] on p "9 messages" at bounding box center [72, 93] width 23 height 7
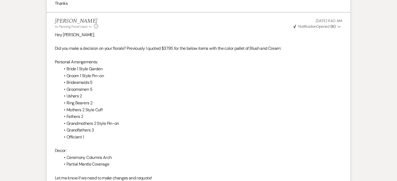
scroll to position [709, 0]
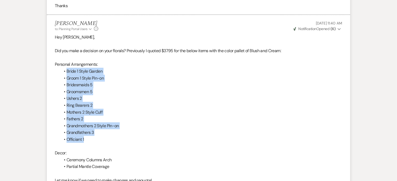
drag, startPoint x: 54, startPoint y: 72, endPoint x: 93, endPoint y: 142, distance: 79.8
click at [93, 142] on li "Brittany Howes to: Planning Portal Users Expand Info Feb 06, 2025, 11:40 AM Wev…" at bounding box center [198, 109] width 303 height 188
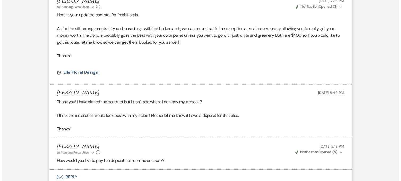
scroll to position [1034, 0]
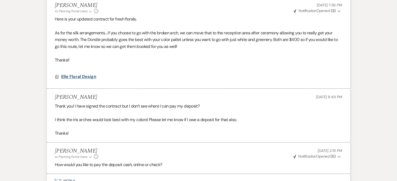
click at [74, 78] on span "Elle Floral Design" at bounding box center [78, 77] width 35 height 6
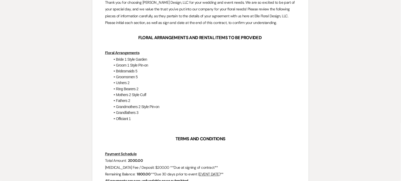
scroll to position [148, 0]
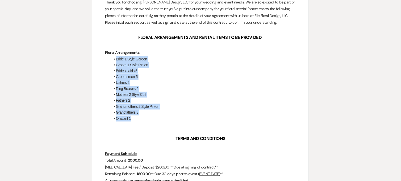
drag, startPoint x: 136, startPoint y: 120, endPoint x: 116, endPoint y: 56, distance: 67.4
click at [116, 56] on ul "Bride 1 Style Garden Groom 1 Style Pin-on Bridesmaids 5 Groomsmen 5 Ushers 2 Ri…" at bounding box center [203, 88] width 186 height 65
drag, startPoint x: 116, startPoint y: 56, endPoint x: 119, endPoint y: 65, distance: 9.1
copy ul "Bride 1 Style Garden Groom 1 Style Pin-on Bridesmaids 5 Groomsmen 5 Ushers 2 Ri…"
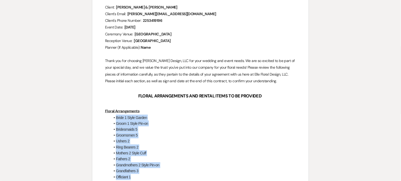
scroll to position [89, 0]
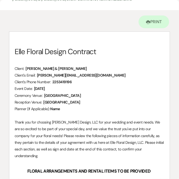
scroll to position [0, 0]
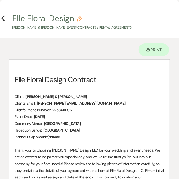
drag, startPoint x: 3, startPoint y: 18, endPoint x: 7, endPoint y: 21, distance: 4.9
click at [3, 18] on icon "Previous" at bounding box center [3, 18] width 4 height 6
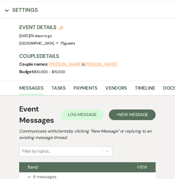
scroll to position [59, 0]
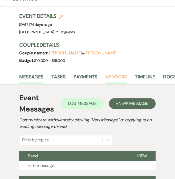
click at [125, 79] on link "Vendors" at bounding box center [116, 78] width 22 height 11
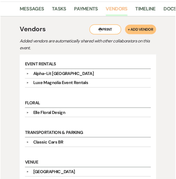
scroll to position [118, 0]
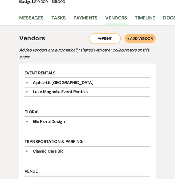
click at [118, 156] on div "Transportation & Parking ▼ Classic Cars BR Company Contact Information: Phone (…" at bounding box center [87, 149] width 131 height 30
click at [168, 16] on link "Docs & Files" at bounding box center [178, 19] width 30 height 11
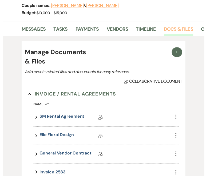
scroll to position [108, 0]
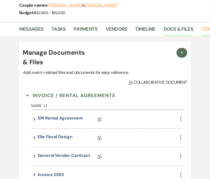
click at [201, 25] on link "Contacts" at bounding box center [213, 30] width 24 height 11
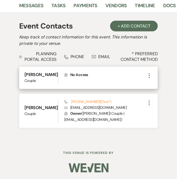
scroll to position [137, 0]
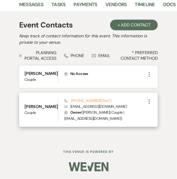
drag, startPoint x: 20, startPoint y: 104, endPoint x: 44, endPoint y: 111, distance: 24.4
click at [44, 111] on div "Kaitlyn McCreary Couple Phone (225) 341-9196 (Text*) Envelope kaitlynrmccreary@…" at bounding box center [88, 110] width 139 height 34
drag, startPoint x: 44, startPoint y: 111, endPoint x: 33, endPoint y: 104, distance: 13.1
copy h6 "Kaitlyn McCreary"
drag, startPoint x: 96, startPoint y: 99, endPoint x: 57, endPoint y: 102, distance: 39.0
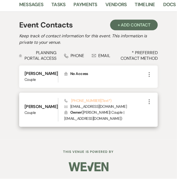
click at [64, 102] on div "Phone (225) 341-9196 (Text*) Envelope kaitlynrmccreary@gmail.com Lock Owner ( K…" at bounding box center [105, 109] width 82 height 23
drag, startPoint x: 57, startPoint y: 102, endPoint x: 61, endPoint y: 98, distance: 5.7
copy link "(225) 341-9196 (Text*)"
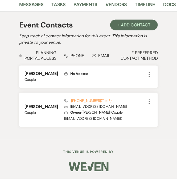
scroll to position [19, 0]
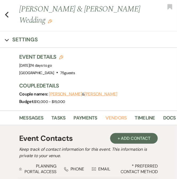
drag, startPoint x: 116, startPoint y: 120, endPoint x: 127, endPoint y: 119, distance: 10.9
click at [116, 120] on link "Vendors" at bounding box center [116, 119] width 22 height 11
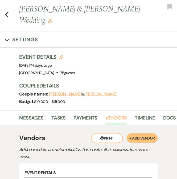
scroll to position [107, 0]
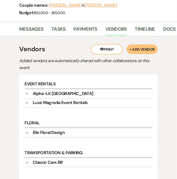
click at [69, 92] on div "Alpha-Lit New Orleans" at bounding box center [63, 94] width 61 height 6
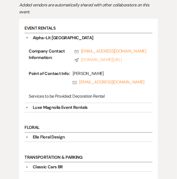
scroll to position [249, 0]
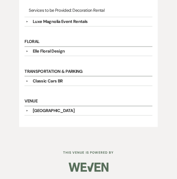
click at [70, 50] on div "Elle Floral Design" at bounding box center [89, 51] width 123 height 6
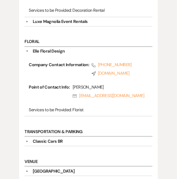
click at [34, 36] on div "Floral ▼ Elle Floral Design Company Contact Information: Phone (985) 974-5585 C…" at bounding box center [88, 80] width 133 height 90
click at [30, 49] on div "Elle Floral Design" at bounding box center [89, 51] width 123 height 6
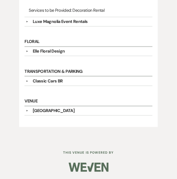
click at [51, 80] on div "Classic Cars BR" at bounding box center [48, 81] width 30 height 6
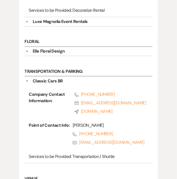
click at [67, 71] on h6 "Transportation & Parking" at bounding box center [88, 71] width 128 height 9
click at [26, 80] on button "▼" at bounding box center [27, 81] width 3 height 6
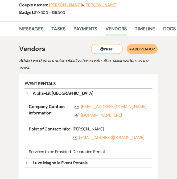
scroll to position [101, 0]
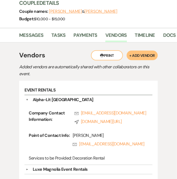
click at [35, 97] on div "Alpha-Lit New Orleans" at bounding box center [63, 100] width 61 height 6
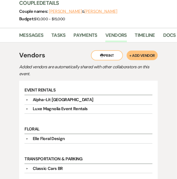
drag, startPoint x: 66, startPoint y: 105, endPoint x: 73, endPoint y: 87, distance: 18.8
drag, startPoint x: 73, startPoint y: 87, endPoint x: 9, endPoint y: 127, distance: 75.4
click at [9, 127] on div "Printer Print + Add Vendor Vendors Added vendors are automatically shared with …" at bounding box center [88, 134] width 167 height 185
click at [131, 55] on button "+ Add Vendor" at bounding box center [142, 56] width 31 height 10
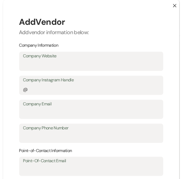
scroll to position [101, 0]
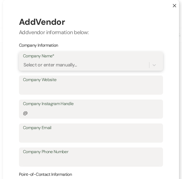
click at [54, 67] on div "Select or enter manually..." at bounding box center [50, 64] width 54 height 7
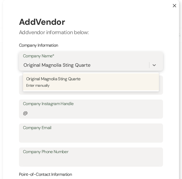
type input "Original Magnolia Sting Quartet"
click at [93, 82] on p "Enter manually" at bounding box center [90, 85] width 129 height 6
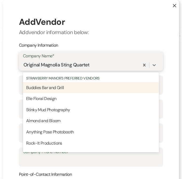
click at [100, 65] on div "Original Magnolia Sting Quartet" at bounding box center [81, 64] width 116 height 9
click at [65, 64] on div "Original Magnolia Sting Quartet" at bounding box center [56, 64] width 66 height 7
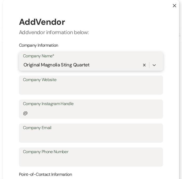
click at [65, 64] on div "Original Magnolia Sting Quartet" at bounding box center [56, 64] width 66 height 7
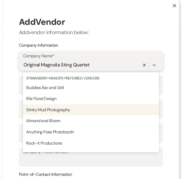
scroll to position [110, 0]
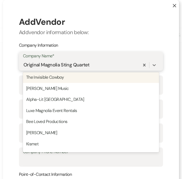
click at [70, 63] on div "Original Magnolia Sting Quartet" at bounding box center [56, 64] width 66 height 7
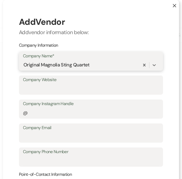
click at [71, 63] on div "Original Magnolia Sting Quartet" at bounding box center [56, 64] width 66 height 7
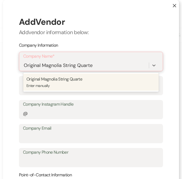
type input "Original Magnolia String Quartet"
click at [69, 79] on span "Original Magnolia String Quartet" at bounding box center [54, 79] width 57 height 6
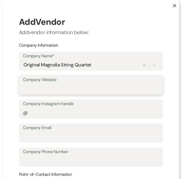
click at [71, 91] on input "Company Website" at bounding box center [91, 89] width 136 height 10
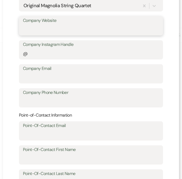
scroll to position [0, 0]
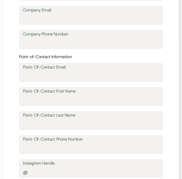
scroll to position [118, 0]
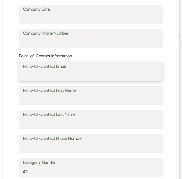
click at [67, 77] on input "Point-Of-Contact Email" at bounding box center [91, 75] width 136 height 10
paste input "(225) 341-9196 (Text*)"
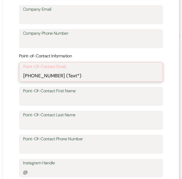
type input "(225) 341-9196 (Text*)"
drag, startPoint x: 81, startPoint y: 77, endPoint x: 11, endPoint y: 76, distance: 70.0
click at [11, 77] on div "X Add Vendor Add vendor information below: Company Information Company Name* Or…" at bounding box center [91, 81] width 176 height 399
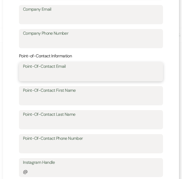
paste input "violindj@yahoo.com"
type input "violindj@yahoo.com"
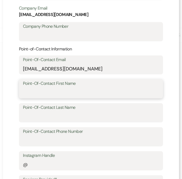
type input "Danis"
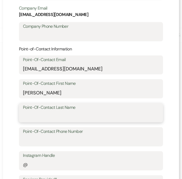
type input "Salassi"
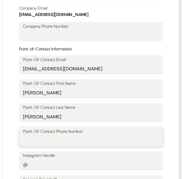
type input "2253353067"
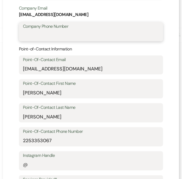
type input "2253353067"
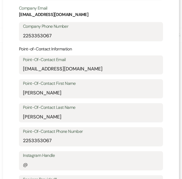
scroll to position [134, 0]
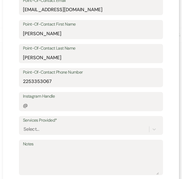
type input "violindj@yahoo.com"
click at [85, 126] on div "Select..." at bounding box center [91, 129] width 136 height 10
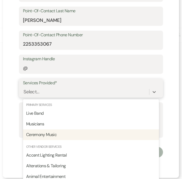
click at [77, 132] on div "Ceremony Music" at bounding box center [91, 134] width 136 height 11
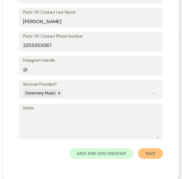
click at [147, 153] on button "Save" at bounding box center [150, 153] width 25 height 11
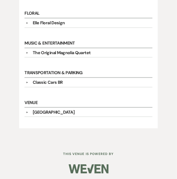
scroll to position [219, 0]
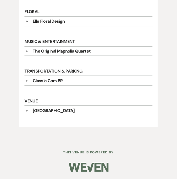
click at [100, 48] on div "The Original Magnolia Quartet" at bounding box center [89, 51] width 123 height 6
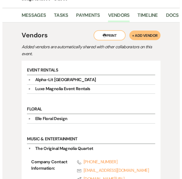
scroll to position [130, 0]
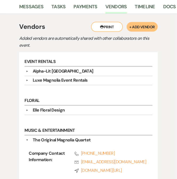
click at [149, 23] on button "+ Add Vendor" at bounding box center [142, 27] width 31 height 10
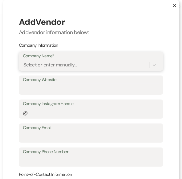
click at [67, 68] on div "Select or enter manually..." at bounding box center [50, 64] width 54 height 7
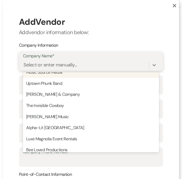
scroll to position [110, 0]
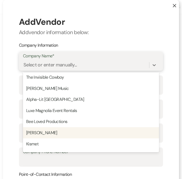
click at [76, 135] on p "Lola Sweets" at bounding box center [90, 132] width 129 height 7
type input "Lola.Sweets@outlook.com"
type input "Amanda"
type input "Lott"
type input "5045772309"
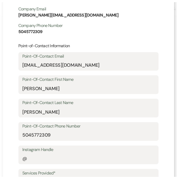
scroll to position [203, 0]
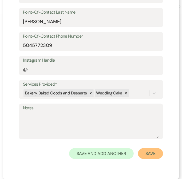
click at [149, 154] on button "Save" at bounding box center [150, 153] width 25 height 11
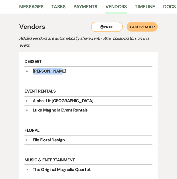
drag, startPoint x: 62, startPoint y: 70, endPoint x: 32, endPoint y: 70, distance: 30.1
click at [32, 70] on div "Lola Sweets" at bounding box center [89, 71] width 123 height 6
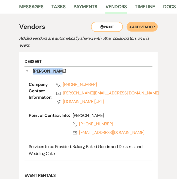
drag, startPoint x: 32, startPoint y: 70, endPoint x: 43, endPoint y: 70, distance: 10.4
copy div "Lola Sweets"
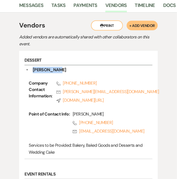
scroll to position [161, 0]
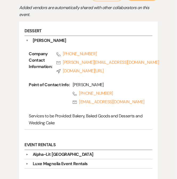
click at [29, 28] on h6 "Dessert" at bounding box center [88, 31] width 128 height 9
click at [35, 33] on h6 "Dessert" at bounding box center [88, 31] width 128 height 9
click at [40, 40] on div "Lola Sweets" at bounding box center [50, 40] width 34 height 6
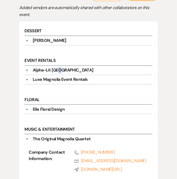
click at [61, 68] on div "Alpha-Lit New Orleans" at bounding box center [63, 70] width 61 height 6
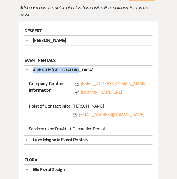
drag, startPoint x: 106, startPoint y: 70, endPoint x: 36, endPoint y: 70, distance: 69.5
click at [36, 70] on div "Alpha-Lit New Orleans" at bounding box center [89, 70] width 123 height 6
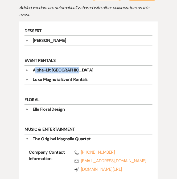
copy div "lpha-Lit New Orleans"
click at [56, 70] on div "Alpha-Lit New Orleans" at bounding box center [63, 70] width 61 height 6
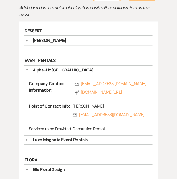
click at [31, 67] on div "Alpha-Lit New Orleans" at bounding box center [89, 70] width 123 height 6
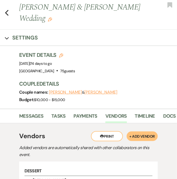
scroll to position [0, 0]
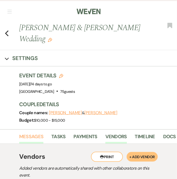
click at [30, 136] on link "Messages" at bounding box center [31, 138] width 24 height 11
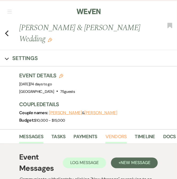
click at [119, 135] on link "Vendors" at bounding box center [116, 138] width 22 height 11
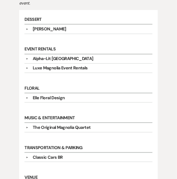
scroll to position [207, 0]
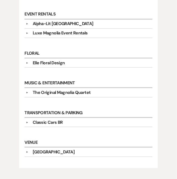
click at [57, 93] on div "The Original Magnolia Quartet" at bounding box center [62, 92] width 58 height 6
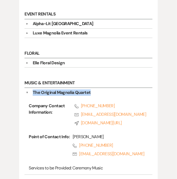
drag, startPoint x: 94, startPoint y: 96, endPoint x: 31, endPoint y: 93, distance: 63.4
click at [31, 93] on div "The Original Magnolia Quartet" at bounding box center [89, 92] width 123 height 6
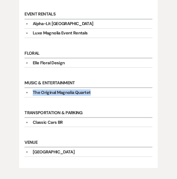
drag, startPoint x: 31, startPoint y: 93, endPoint x: 54, endPoint y: 90, distance: 24.0
copy div "The Original Magnolia Quartet"
click at [58, 122] on div "Classic Cars BR" at bounding box center [48, 122] width 30 height 6
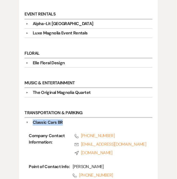
drag, startPoint x: 69, startPoint y: 121, endPoint x: 32, endPoint y: 124, distance: 37.6
click at [32, 124] on div "Classic Cars BR" at bounding box center [89, 122] width 123 height 6
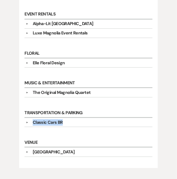
drag, startPoint x: 32, startPoint y: 124, endPoint x: 39, endPoint y: 122, distance: 7.0
copy div "Classic Cars BR"
click at [60, 146] on h6 "Venue" at bounding box center [88, 142] width 128 height 9
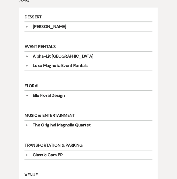
scroll to position [148, 0]
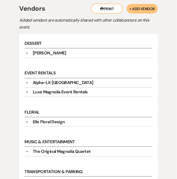
click at [57, 90] on div "Luxe Magnolia Event Rentals" at bounding box center [60, 92] width 55 height 6
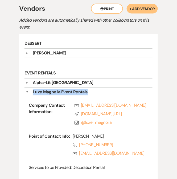
drag, startPoint x: 95, startPoint y: 90, endPoint x: 33, endPoint y: 91, distance: 62.0
click at [32, 91] on div "Luxe Magnolia Event Rentals" at bounding box center [89, 92] width 123 height 6
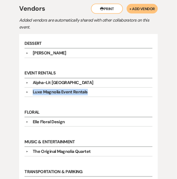
drag, startPoint x: 33, startPoint y: 91, endPoint x: 40, endPoint y: 92, distance: 7.8
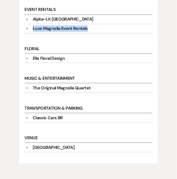
scroll to position [248, 0]
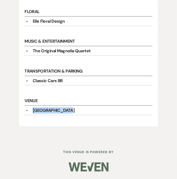
drag, startPoint x: 71, startPoint y: 111, endPoint x: 33, endPoint y: 110, distance: 37.8
click at [33, 110] on div "[GEOGRAPHIC_DATA]" at bounding box center [89, 110] width 123 height 6
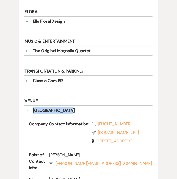
drag, startPoint x: 33, startPoint y: 110, endPoint x: 37, endPoint y: 109, distance: 4.4
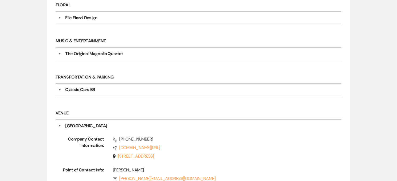
click at [187, 109] on h6 "Venue" at bounding box center [199, 113] width 286 height 13
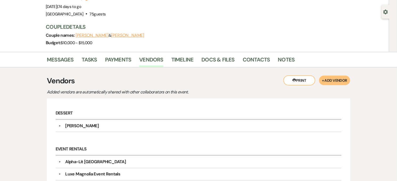
scroll to position [0, 0]
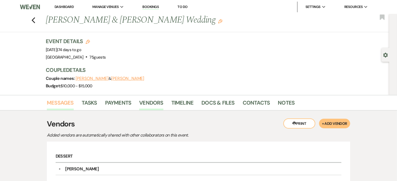
click at [63, 105] on link "Messages" at bounding box center [60, 104] width 27 height 12
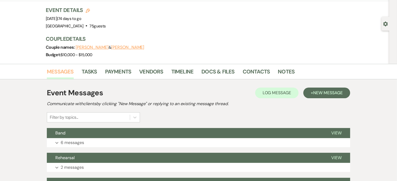
scroll to position [30, 0]
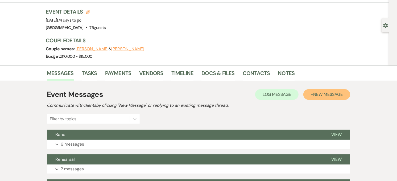
drag, startPoint x: 326, startPoint y: 95, endPoint x: 327, endPoint y: 88, distance: 7.4
click at [328, 97] on button "+ New Message" at bounding box center [326, 94] width 47 height 11
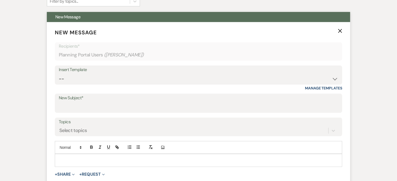
scroll to position [148, 0]
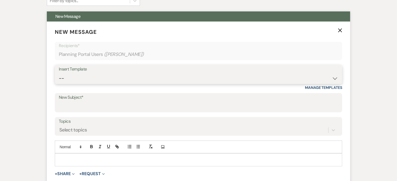
click at [87, 82] on select "-- Weven Planning Portal Introduction (Booked Events) Private Party Inquiry Res…" at bounding box center [199, 78] width 280 height 10
select select "3663"
click at [59, 73] on select "-- Weven Planning Portal Introduction (Booked Events) Private Party Inquiry Res…" at bounding box center [199, 78] width 280 height 10
type input "The final countdown to your wedding day!!!"
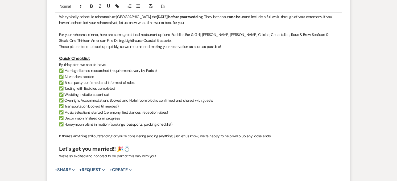
scroll to position [384, 0]
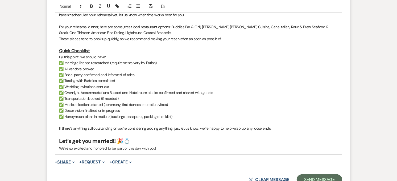
click at [67, 163] on button "+ Share Expand" at bounding box center [65, 162] width 20 height 4
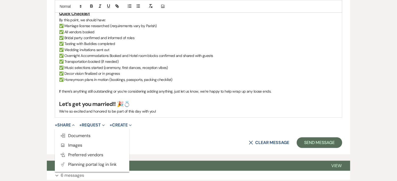
scroll to position [473, 0]
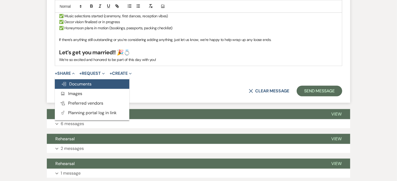
click at [83, 82] on span "Doc Upload Documents" at bounding box center [76, 84] width 30 height 6
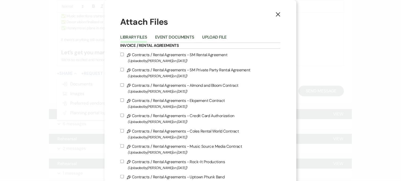
click at [206, 37] on button "Upload File" at bounding box center [215, 38] width 24 height 7
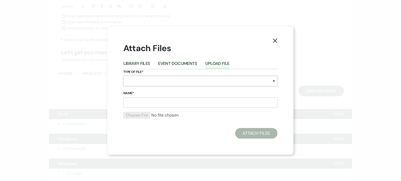
click at [171, 80] on select "Special Event Insurance Vendor Certificate of Insurance Contracts / Rental Agre…" at bounding box center [201, 81] width 154 height 10
select select "0"
click at [124, 76] on select "Special Event Insurance Vendor Certificate of Insurance Contracts / Rental Agre…" at bounding box center [201, 81] width 154 height 10
click at [145, 104] on input "Name*" at bounding box center [201, 102] width 154 height 10
type input "Wedding Details Worksheet"
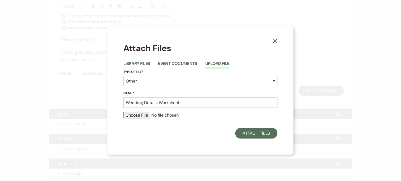
click at [135, 113] on input "file" at bounding box center [201, 115] width 154 height 6
type input "C:\fakepath\Kaitlyn McCreary - Wedding Details.pdf"
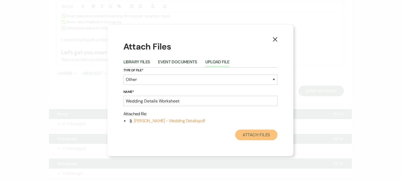
click at [256, 131] on button "Attach Files" at bounding box center [257, 135] width 42 height 11
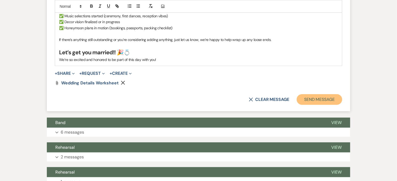
click at [316, 102] on button "Send Message" at bounding box center [320, 99] width 46 height 11
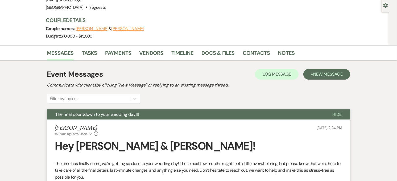
scroll to position [0, 0]
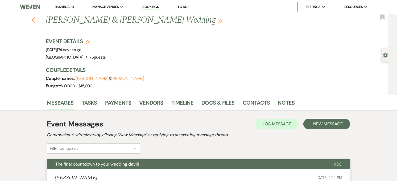
click at [34, 19] on icon "Previous" at bounding box center [33, 20] width 4 height 6
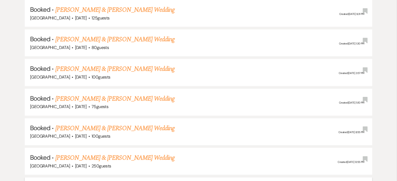
scroll to position [1101, 0]
click at [119, 123] on link "Brennan Bourgeois Baby Shower 11-2" at bounding box center [99, 128] width 89 height 10
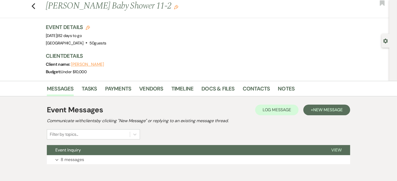
scroll to position [39, 0]
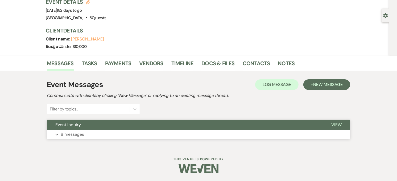
click at [166, 132] on button "Expand 8 messages" at bounding box center [198, 134] width 303 height 9
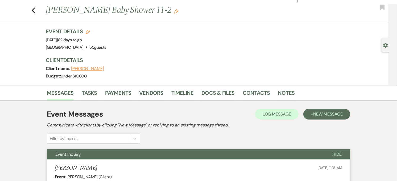
scroll to position [0, 0]
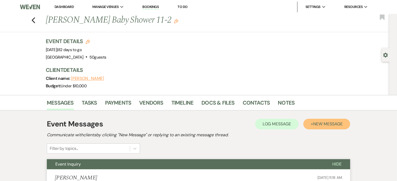
click at [314, 121] on span "New Message" at bounding box center [328, 124] width 30 height 6
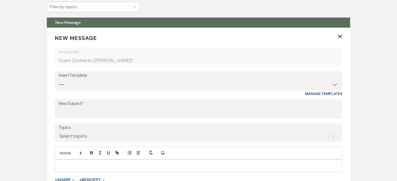
scroll to position [177, 0]
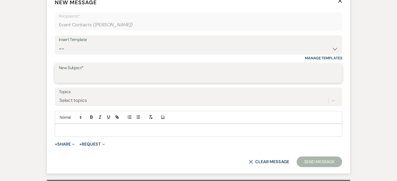
click at [197, 76] on input "New Subject*" at bounding box center [199, 77] width 280 height 10
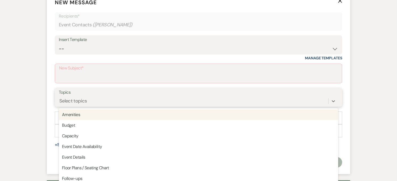
scroll to position [187, 0]
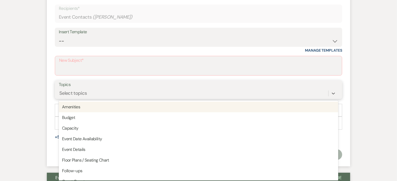
click at [202, 100] on form "New Message X Recipients* Event Contacts ( Brennan Bourgeois ) Insert Template …" at bounding box center [198, 75] width 303 height 182
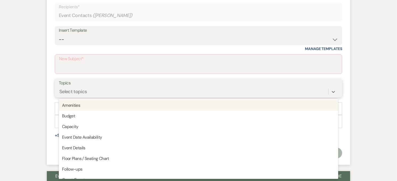
click at [104, 89] on div "Select topics" at bounding box center [194, 91] width 270 height 9
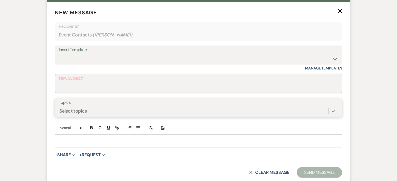
scroll to position [157, 0]
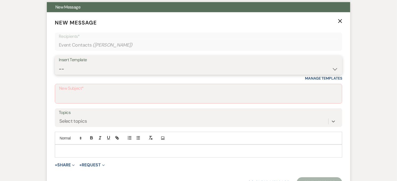
click at [109, 63] on div "Insert Template -- Weven Planning Portal Introduction (Booked Events) Private P…" at bounding box center [199, 65] width 288 height 19
click at [243, 68] on select "-- Weven Planning Portal Introduction (Booked Events) Private Party Inquiry Res…" at bounding box center [199, 69] width 280 height 10
select select "781"
click at [59, 64] on select "-- Weven Planning Portal Introduction (Booked Events) Private Party Inquiry Res…" at bounding box center [199, 69] width 280 height 10
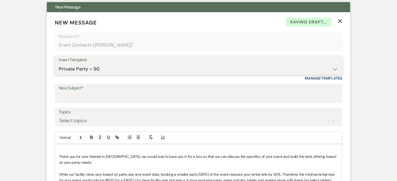
click at [169, 73] on select "-- Weven Planning Portal Introduction (Booked Events) Private Party Inquiry Res…" at bounding box center [199, 69] width 280 height 10
click at [275, 66] on select "-- Weven Planning Portal Introduction (Booked Events) Private Party Inquiry Res…" at bounding box center [199, 69] width 280 height 10
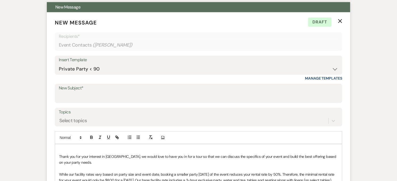
click at [339, 20] on icon "X" at bounding box center [340, 21] width 4 height 4
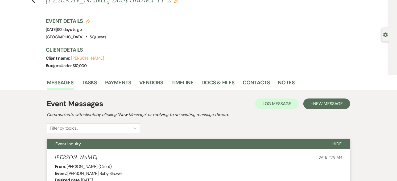
scroll to position [0, 0]
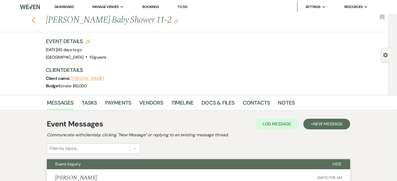
click at [35, 22] on use "button" at bounding box center [33, 20] width 3 height 6
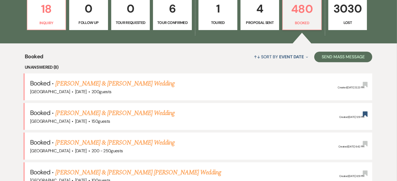
scroll to position [207, 0]
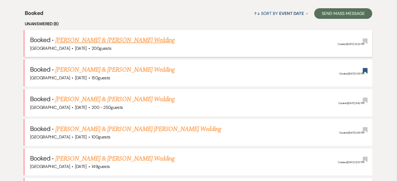
click at [123, 38] on link "Naquan Haygood & Claire Richard's Wedding" at bounding box center [114, 40] width 119 height 10
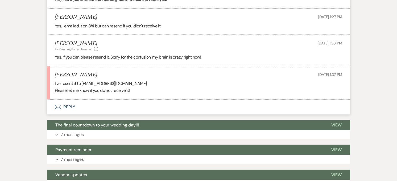
scroll to position [445, 0]
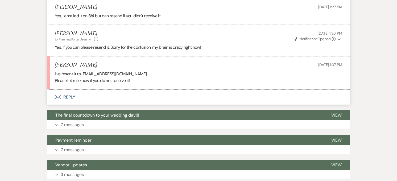
click at [93, 96] on button "Envelope Reply" at bounding box center [198, 97] width 303 height 15
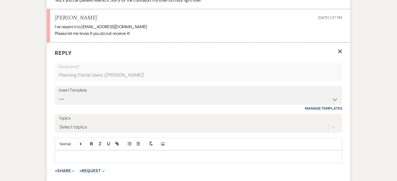
scroll to position [493, 0]
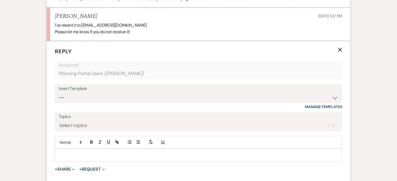
click at [143, 157] on p at bounding box center [198, 155] width 279 height 6
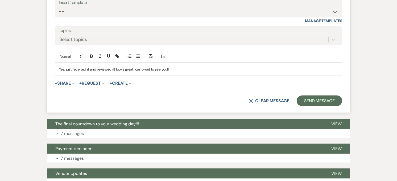
scroll to position [582, 0]
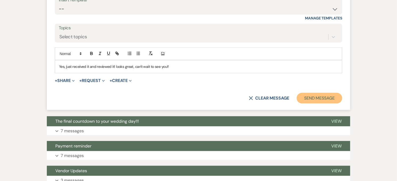
click at [314, 96] on button "Send Message" at bounding box center [320, 98] width 46 height 11
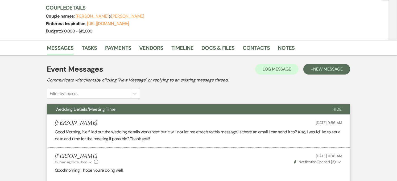
scroll to position [0, 0]
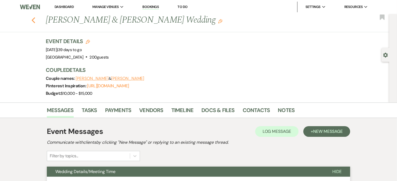
click at [35, 19] on use "button" at bounding box center [33, 20] width 3 height 6
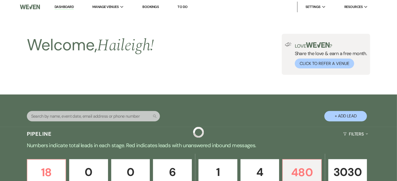
scroll to position [207, 0]
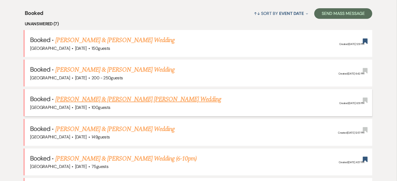
click at [138, 97] on link "Enrickey Basdao & Giovanna De Carvalho Peixoto's Wedding" at bounding box center [138, 100] width 166 height 10
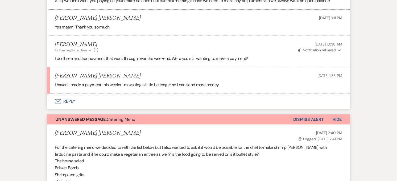
scroll to position [414, 0]
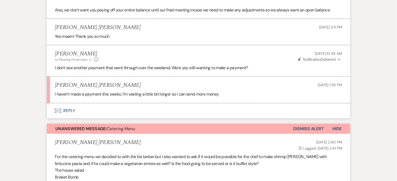
click at [71, 103] on button "Envelope Reply" at bounding box center [198, 110] width 303 height 15
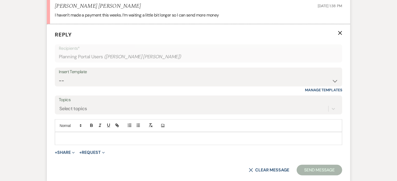
scroll to position [493, 0]
click at [80, 135] on p at bounding box center [198, 138] width 279 height 6
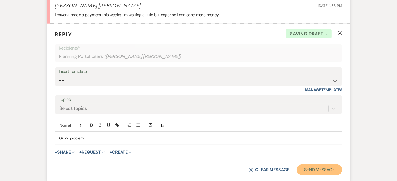
click at [332, 165] on button "Send Message" at bounding box center [320, 170] width 46 height 11
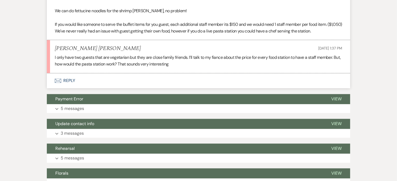
scroll to position [837, 0]
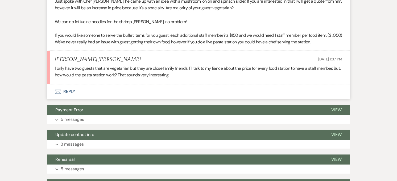
click at [75, 84] on button "Envelope Reply" at bounding box center [198, 91] width 303 height 15
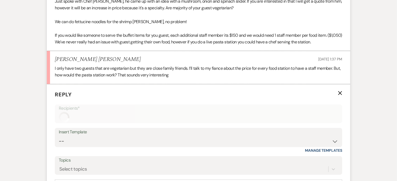
scroll to position [898, 0]
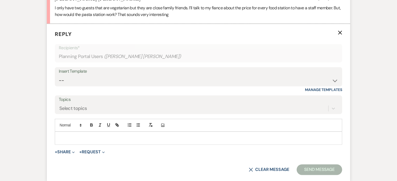
click at [100, 135] on p at bounding box center [198, 138] width 279 height 6
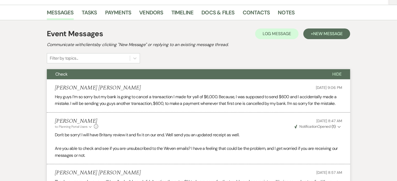
scroll to position [129, 0]
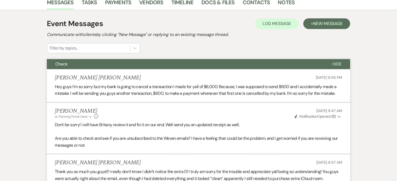
click at [154, 59] on button "Check" at bounding box center [185, 64] width 277 height 10
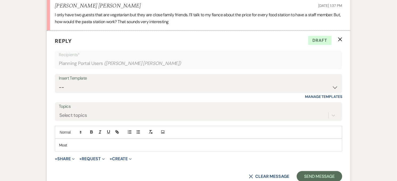
scroll to position [661, 0]
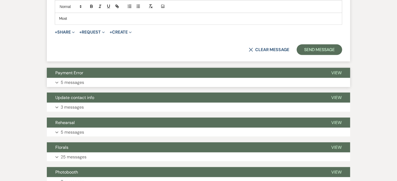
click at [92, 78] on button "Expand 5 messages" at bounding box center [198, 82] width 303 height 9
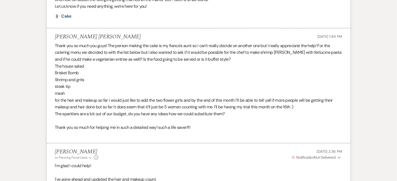
scroll to position [1253, 0]
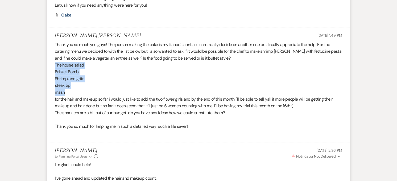
drag, startPoint x: 56, startPoint y: 45, endPoint x: 67, endPoint y: 73, distance: 30.7
click at [67, 73] on div "Thank you so much you guys! The person making the cake is my fiance's aunt so i…" at bounding box center [199, 88] width 288 height 95
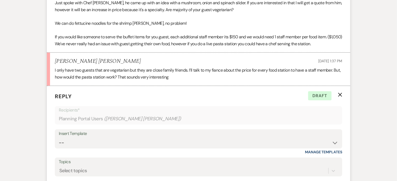
scroll to position [543, 0]
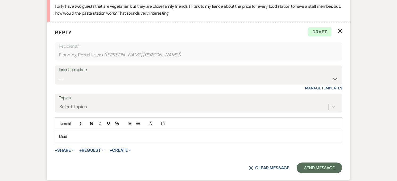
click at [82, 134] on p "Most" at bounding box center [198, 137] width 279 height 6
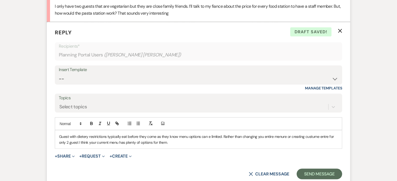
drag, startPoint x: 286, startPoint y: 123, endPoint x: 296, endPoint y: 131, distance: 13.2
click at [296, 134] on p "Guest with dietery restrictions typically eat before they come as they know men…" at bounding box center [198, 140] width 279 height 12
drag, startPoint x: 261, startPoint y: 126, endPoint x: 321, endPoint y: 125, distance: 59.7
click at [322, 134] on p "Guest with dietery restrictions typically eat before they come as they know men…" at bounding box center [198, 140] width 279 height 12
click at [315, 134] on p "Guest with dietery restrictions typically eat before they come as they know men…" at bounding box center [198, 140] width 279 height 12
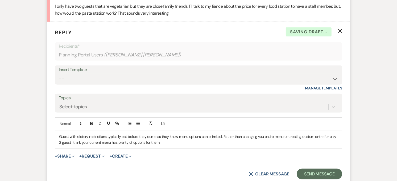
click at [318, 134] on p "Guest with dietery restrictions typically eat before they come as they know men…" at bounding box center [198, 140] width 279 height 12
click at [322, 134] on p "Guest with dietery restrictions typically eat before they come as they know men…" at bounding box center [198, 140] width 279 height 12
click at [178, 134] on p "Guest with dietary restrictions typically eat before they come as they know men…" at bounding box center [198, 140] width 279 height 12
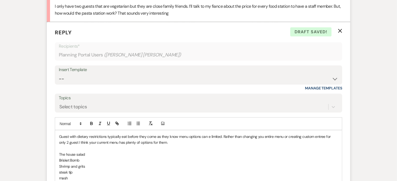
click at [181, 134] on p "Guest with dietary restrictions typically eat before they come as they know men…" at bounding box center [198, 140] width 279 height 12
drag, startPoint x: 75, startPoint y: 161, endPoint x: 55, endPoint y: 159, distance: 20.3
click at [55, 159] on div "Guest with dietary restrictions typically eat before they come as they know men…" at bounding box center [198, 160] width 287 height 60
drag, startPoint x: 89, startPoint y: 153, endPoint x: 59, endPoint y: 153, distance: 30.1
click at [59, 153] on div "Guest with dietary restrictions typically eat before they come as they know men…" at bounding box center [198, 160] width 287 height 60
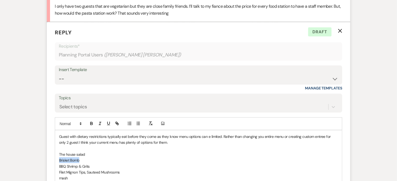
drag, startPoint x: 85, startPoint y: 146, endPoint x: 58, endPoint y: 147, distance: 26.9
click at [58, 147] on div "Guest with dietary restrictions typically eat before they come as they know men…" at bounding box center [198, 160] width 287 height 60
click at [86, 151] on p "The house salad" at bounding box center [198, 154] width 279 height 6
drag, startPoint x: 80, startPoint y: 141, endPoint x: 56, endPoint y: 143, distance: 24.3
click at [56, 143] on div "Guest with dietary restrictions typically eat before they come as they know men…" at bounding box center [198, 160] width 287 height 60
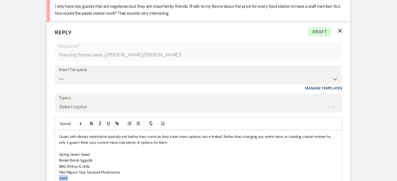
drag, startPoint x: 68, startPoint y: 166, endPoint x: 57, endPoint y: 168, distance: 11.1
click at [57, 168] on div "Guest with dietary restrictions typically eat before they come as they know men…" at bounding box center [198, 160] width 287 height 60
click at [92, 151] on p "Spring Green Salad" at bounding box center [198, 154] width 279 height 6
click at [73, 151] on p "Spring Green Salad" at bounding box center [198, 154] width 279 height 6
click at [59, 174] on div "Guest with dietary restrictions typically eat before they come as they know men…" at bounding box center [198, 163] width 287 height 66
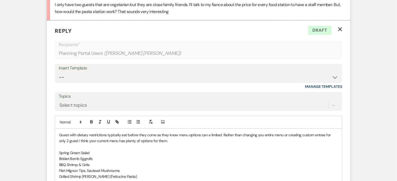
scroll to position [573, 0]
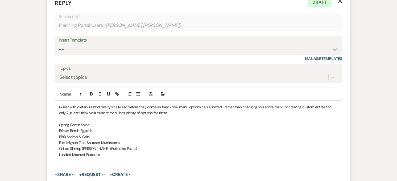
click at [101, 152] on p "Loaded Mashed Potatoes" at bounding box center [198, 155] width 279 height 6
click at [102, 152] on p "Loaded Mashed Potatoes" at bounding box center [198, 155] width 279 height 6
drag, startPoint x: 102, startPoint y: 143, endPoint x: 59, endPoint y: 142, distance: 42.3
click at [59, 152] on p "Loaded Mashed Potatoes" at bounding box center [198, 155] width 279 height 6
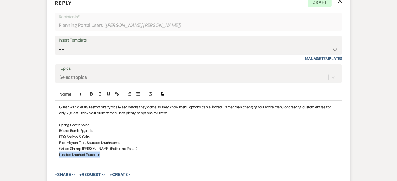
click at [104, 152] on p "Loaded Mashed Potatoes" at bounding box center [198, 155] width 279 height 6
drag, startPoint x: 102, startPoint y: 143, endPoint x: 59, endPoint y: 141, distance: 42.6
click at [59, 152] on p "Loaded Mashed Potatoes" at bounding box center [198, 155] width 279 height 6
click at [132, 152] on p "Creamed Parsley Potatoes (vegetarian)" at bounding box center [198, 155] width 279 height 6
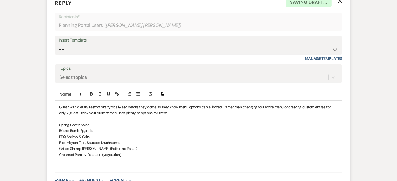
drag, startPoint x: 127, startPoint y: 143, endPoint x: 102, endPoint y: 143, distance: 25.3
click at [102, 152] on p "Creamed Parsley Potatoes (vegetarian)" at bounding box center [198, 155] width 279 height 6
click at [134, 152] on p "Creamed Parsley Potatoes (vegetarian)" at bounding box center [198, 155] width 279 height 6
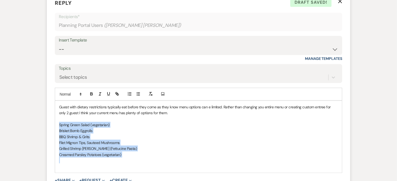
drag, startPoint x: 134, startPoint y: 142, endPoint x: 56, endPoint y: 113, distance: 83.5
click at [56, 113] on div "Guest with dietary restrictions typically eat before they come as they know men…" at bounding box center [198, 137] width 287 height 72
click at [129, 92] on icon "button" at bounding box center [129, 94] width 5 height 5
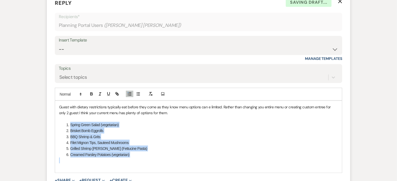
click at [141, 152] on li "Creamed Parsley Potatoes (vegetarian)" at bounding box center [201, 155] width 273 height 6
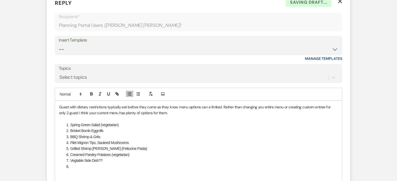
drag, startPoint x: 79, startPoint y: 149, endPoint x: 83, endPoint y: 153, distance: 5.1
click at [92, 164] on li at bounding box center [201, 167] width 273 height 6
click at [81, 164] on li at bounding box center [201, 167] width 273 height 6
drag, startPoint x: 107, startPoint y: 149, endPoint x: 71, endPoint y: 150, distance: 36.2
click at [71, 158] on li "Vegetable Side Dish??" at bounding box center [201, 161] width 273 height 6
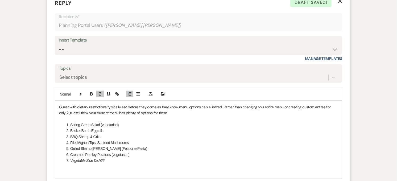
click at [109, 164] on p at bounding box center [198, 167] width 279 height 6
drag, startPoint x: 180, startPoint y: 100, endPoint x: 89, endPoint y: 100, distance: 90.8
click at [89, 104] on p "Guest with dietary restrictions typically eat before they come as they know men…" at bounding box center [198, 110] width 279 height 12
click at [95, 164] on p at bounding box center [198, 167] width 279 height 6
click at [66, 170] on p at bounding box center [198, 173] width 279 height 6
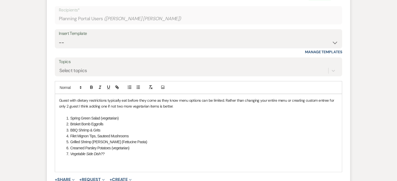
scroll to position [602, 0]
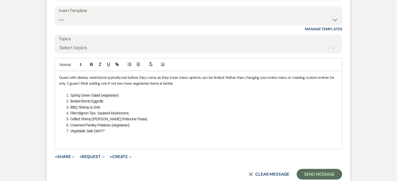
click at [86, 140] on p at bounding box center [198, 143] width 279 height 6
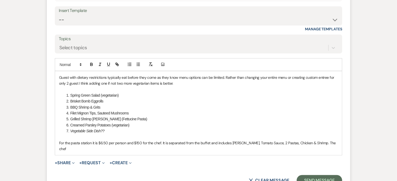
click at [338, 132] on div "Guest with dietary restrictions typically eat before they come as they know men…" at bounding box center [198, 113] width 287 height 84
click at [327, 175] on button "Send Message" at bounding box center [320, 180] width 46 height 11
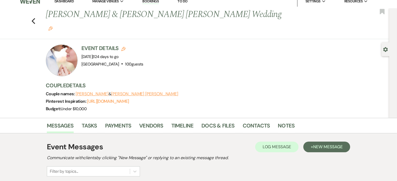
scroll to position [0, 0]
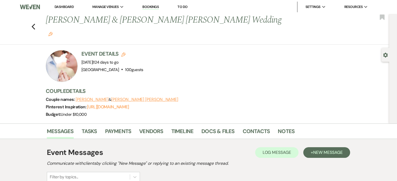
click at [56, 51] on div at bounding box center [62, 66] width 32 height 32
click at [57, 50] on div at bounding box center [62, 66] width 32 height 32
click at [67, 53] on div at bounding box center [62, 66] width 32 height 32
click at [35, 23] on icon "Previous" at bounding box center [33, 26] width 4 height 6
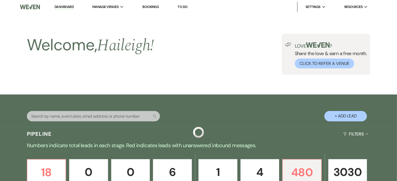
scroll to position [207, 0]
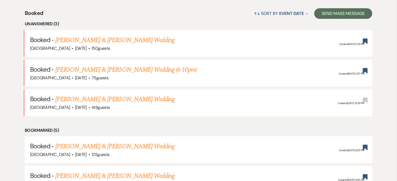
click at [88, 95] on link "Camryn Flanagan & Alex Duet's Wedding" at bounding box center [114, 100] width 119 height 10
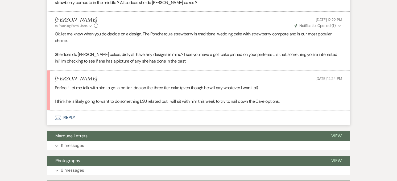
scroll to position [946, 0]
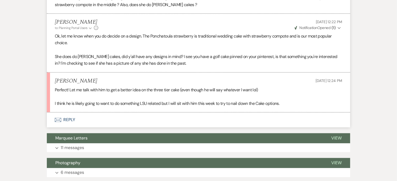
click at [68, 113] on button "Envelope Reply" at bounding box center [198, 119] width 303 height 15
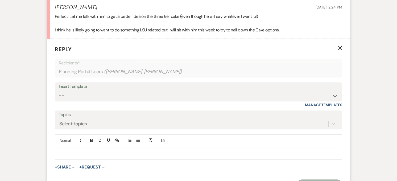
scroll to position [1041, 0]
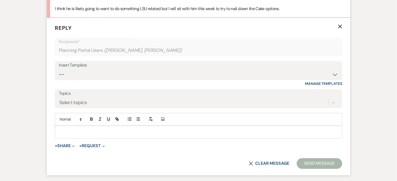
click at [70, 129] on p at bounding box center [198, 132] width 279 height 6
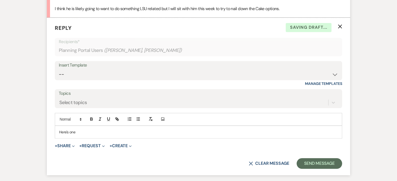
scroll to position [952, 0]
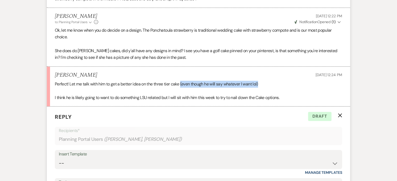
drag, startPoint x: 264, startPoint y: 77, endPoint x: 182, endPoint y: 77, distance: 81.5
click at [182, 81] on p "Perfect! Let me talk with him to get a better idea on the three tier cake (even…" at bounding box center [199, 84] width 288 height 7
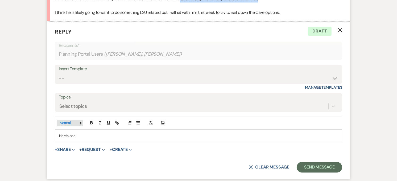
scroll to position [1041, 0]
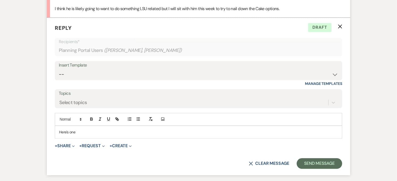
click at [58, 126] on div "Here's one" at bounding box center [198, 132] width 287 height 12
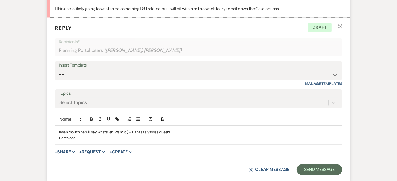
click at [58, 133] on div "(even though he will say whatever I want lol) - Hahaaaa yassss queen! Here's one" at bounding box center [198, 135] width 287 height 18
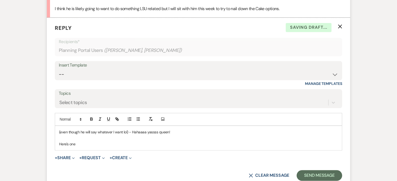
click at [187, 129] on p "(even though he will say whatever I want lol) - Hahaaaa yassss queen!" at bounding box center [198, 132] width 279 height 6
click at [78, 141] on p "Here's one" at bounding box center [198, 144] width 279 height 6
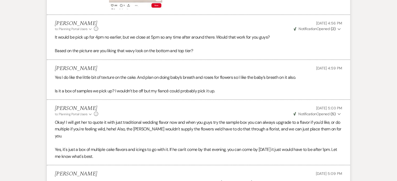
scroll to position [0, 0]
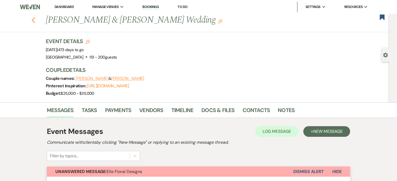
click at [34, 19] on icon "Previous" at bounding box center [33, 20] width 4 height 6
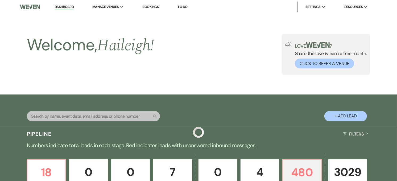
scroll to position [207, 0]
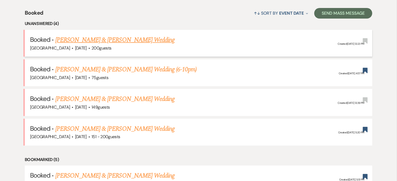
click at [122, 41] on link "[PERSON_NAME] & [PERSON_NAME] Wedding" at bounding box center [114, 40] width 119 height 10
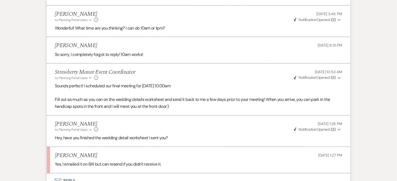
scroll to position [355, 0]
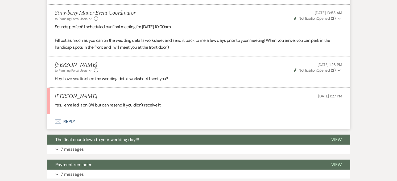
click at [76, 122] on button "Envelope Reply" at bounding box center [198, 121] width 303 height 15
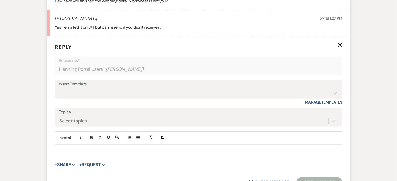
scroll to position [434, 0]
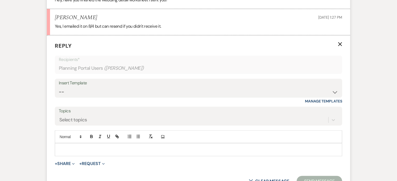
click at [68, 145] on div at bounding box center [198, 149] width 287 height 12
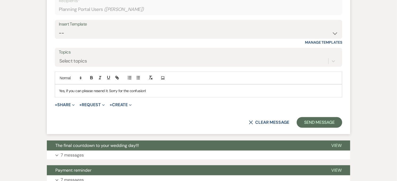
scroll to position [493, 0]
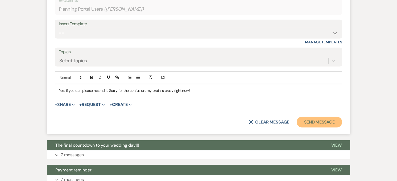
click at [317, 123] on button "Send Message" at bounding box center [320, 122] width 46 height 11
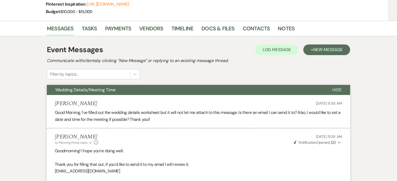
scroll to position [0, 0]
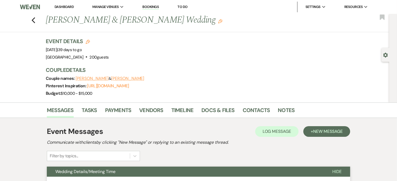
click at [35, 20] on icon "Previous" at bounding box center [33, 20] width 4 height 6
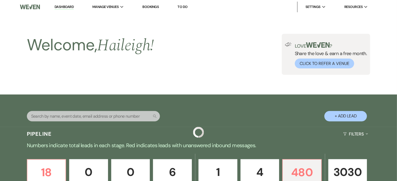
scroll to position [207, 0]
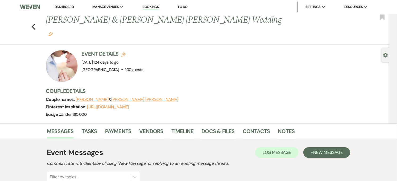
click at [71, 6] on link "Dashboard" at bounding box center [64, 7] width 19 height 5
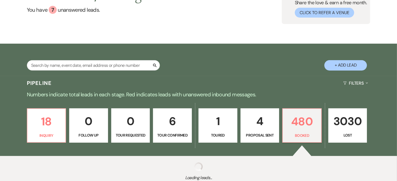
scroll to position [91, 0]
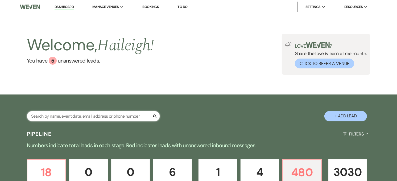
click at [48, 115] on input "text" at bounding box center [93, 116] width 133 height 10
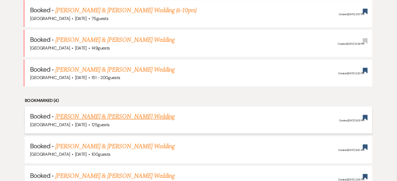
type input "[PERSON_NAME]"
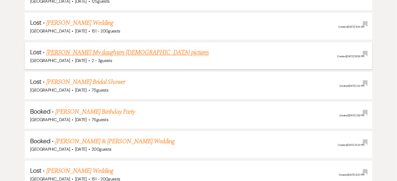
scroll to position [177, 0]
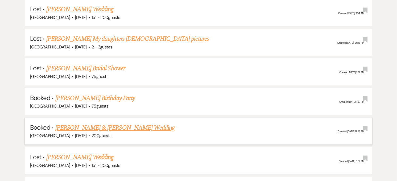
click at [105, 128] on link "[PERSON_NAME] & [PERSON_NAME] Wedding" at bounding box center [114, 128] width 119 height 10
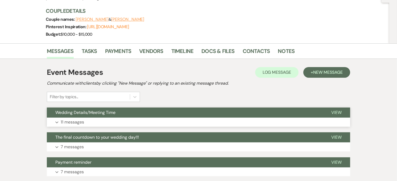
click at [88, 112] on span "Wedding Details/Meeting Time" at bounding box center [85, 113] width 60 height 6
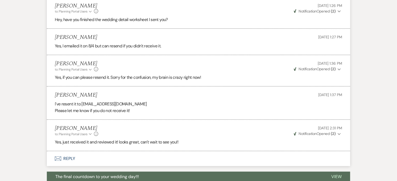
click at [79, 155] on button "Envelope Reply" at bounding box center [198, 158] width 303 height 15
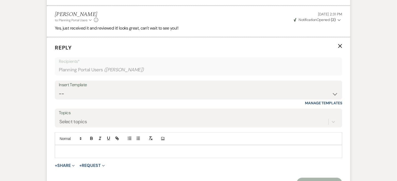
scroll to position [530, 0]
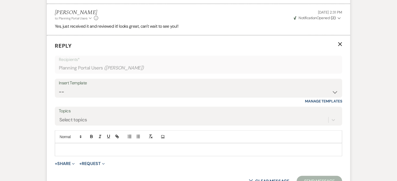
click at [91, 148] on p at bounding box center [198, 150] width 279 height 6
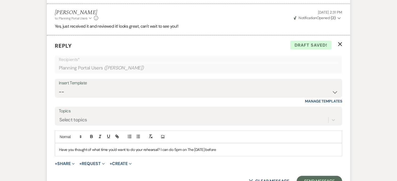
click at [190, 150] on p "Have you thought of what time you'd want to do your rehearsal? I can do 5pm on …" at bounding box center [198, 150] width 279 height 6
click at [240, 148] on p "Have you thought of what time you'd want to do your rehearsal? I can do 5pm on …" at bounding box center [198, 150] width 279 height 6
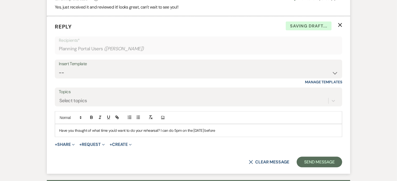
scroll to position [560, 0]
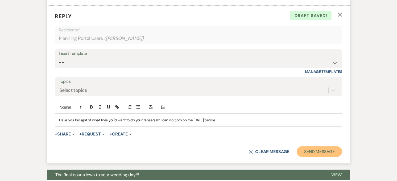
click at [313, 152] on button "Send Message" at bounding box center [320, 151] width 46 height 11
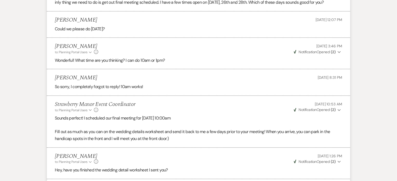
scroll to position [0, 0]
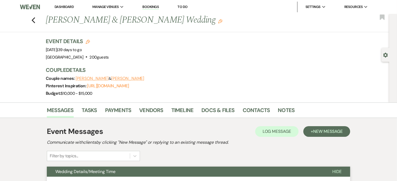
click at [63, 6] on link "Dashboard" at bounding box center [64, 7] width 19 height 5
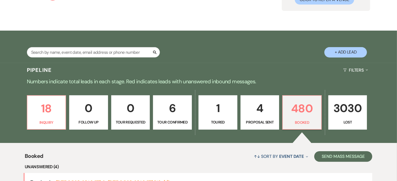
scroll to position [59, 0]
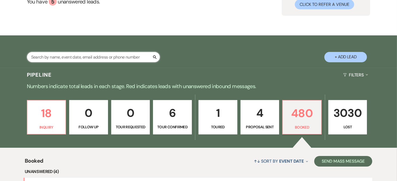
click at [80, 59] on input "text" at bounding box center [93, 57] width 133 height 10
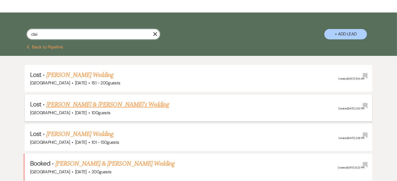
scroll to position [118, 0]
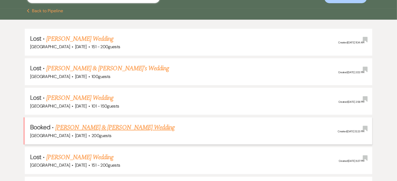
type input "clai"
click at [103, 124] on link "[PERSON_NAME] & [PERSON_NAME] Wedding" at bounding box center [114, 128] width 119 height 10
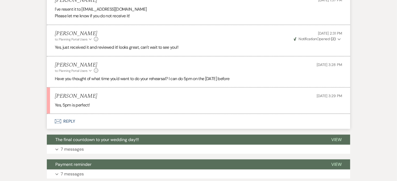
scroll to position [504, 0]
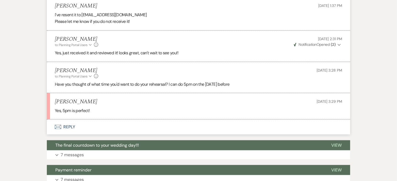
click at [73, 132] on button "Envelope Reply" at bounding box center [198, 127] width 303 height 15
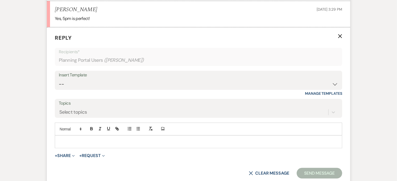
scroll to position [612, 0]
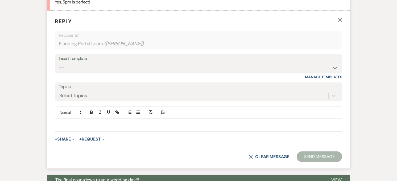
click at [72, 129] on div at bounding box center [198, 125] width 287 height 12
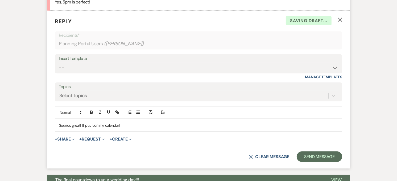
click at [141, 126] on p "Sounds great! I'll put it on my calendar!" at bounding box center [198, 125] width 279 height 6
click at [76, 125] on p "Sounds great! I'll put it on my calendar!" at bounding box center [198, 125] width 279 height 6
click at [306, 154] on button "Send Message" at bounding box center [320, 156] width 46 height 11
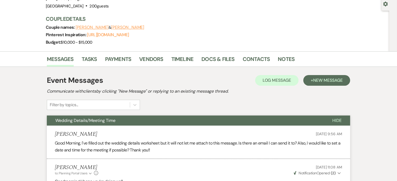
scroll to position [0, 0]
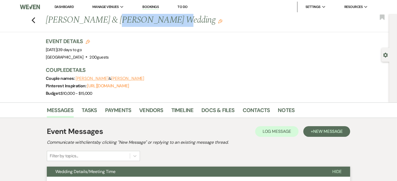
drag, startPoint x: 163, startPoint y: 23, endPoint x: 117, endPoint y: 24, distance: 46.1
click at [117, 24] on h1 "Naquan Haygood & Claire Richard's Wedding Edit" at bounding box center [165, 20] width 239 height 13
copy h1 "Claire Richard"
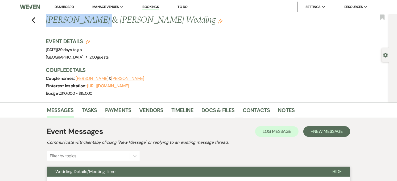
drag, startPoint x: 48, startPoint y: 20, endPoint x: 106, endPoint y: 18, distance: 58.1
click at [106, 18] on h1 "Naquan Haygood & Claire Richard's Wedding Edit" at bounding box center [165, 20] width 239 height 13
copy h1 "Naquan Haygood"
click at [257, 111] on link "Contacts" at bounding box center [256, 112] width 27 height 12
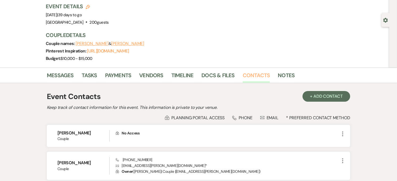
scroll to position [81, 0]
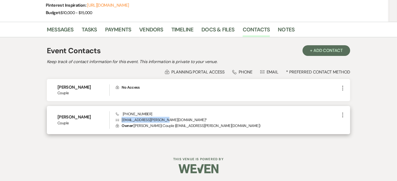
drag, startPoint x: 163, startPoint y: 119, endPoint x: 122, endPoint y: 122, distance: 41.7
click at [122, 122] on p "Envelope claire.haygood@gmail.com *" at bounding box center [228, 120] width 224 height 6
copy p "claire.haygood@gmail.com"
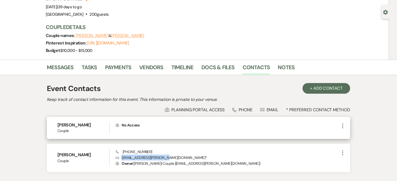
scroll to position [0, 0]
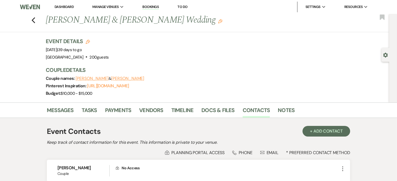
click at [65, 8] on link "Dashboard" at bounding box center [64, 7] width 19 height 5
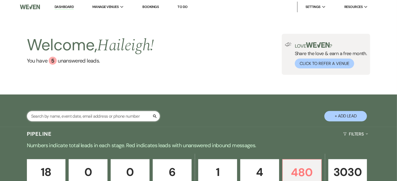
click at [91, 116] on input "text" at bounding box center [93, 116] width 133 height 10
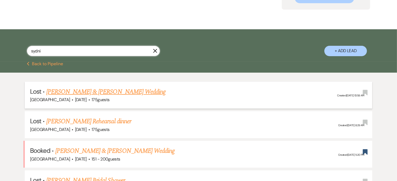
scroll to position [89, 0]
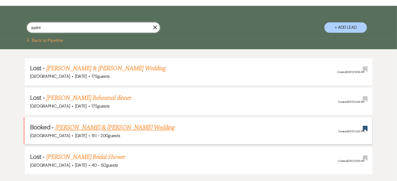
type input "sydni"
click at [95, 127] on link "[PERSON_NAME] & [PERSON_NAME] Wedding" at bounding box center [114, 128] width 119 height 10
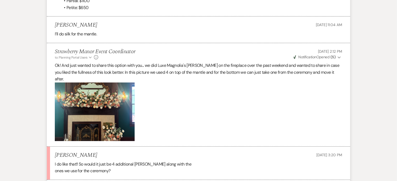
scroll to position [1953, 0]
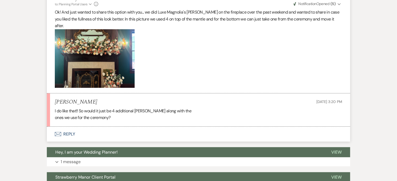
click at [84, 127] on button "Envelope Reply" at bounding box center [198, 134] width 303 height 15
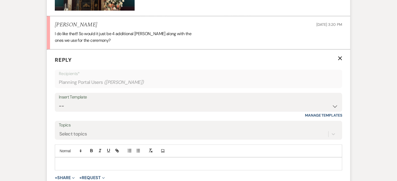
scroll to position [2062, 0]
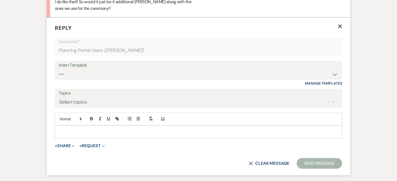
click at [98, 129] on p at bounding box center [198, 132] width 279 height 6
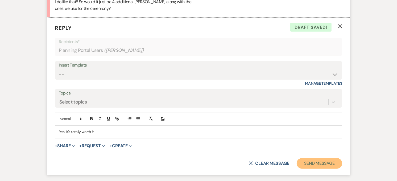
click at [333, 158] on button "Send Message" at bounding box center [320, 163] width 46 height 11
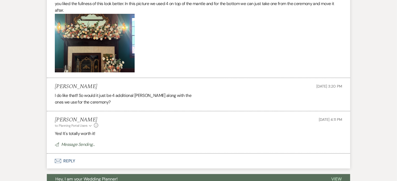
scroll to position [1884, 0]
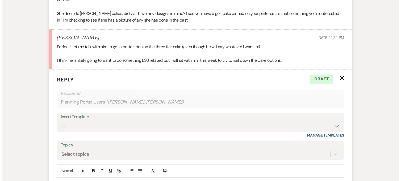
scroll to position [1065, 0]
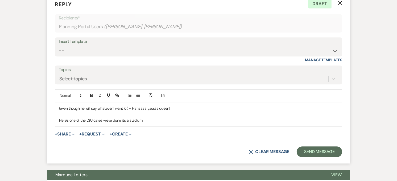
click at [160, 118] on div "(even though he will say whatever I want lol) - Hahaaaa yassss queen! Here's on…" at bounding box center [198, 114] width 287 height 24
click at [163, 93] on icon "Add Photo" at bounding box center [163, 95] width 4 height 5
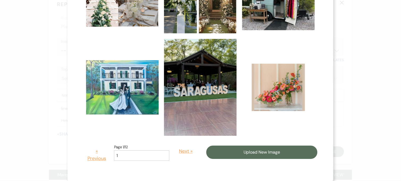
scroll to position [287, 0]
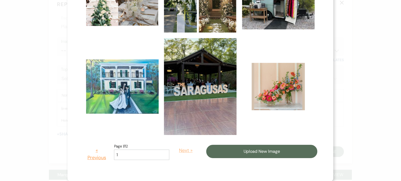
click at [179, 148] on button "Next »" at bounding box center [186, 150] width 25 height 15
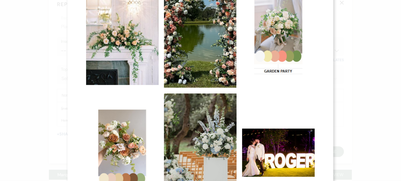
scroll to position [337, 0]
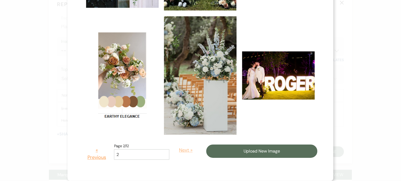
click at [174, 155] on button "Next »" at bounding box center [186, 150] width 25 height 15
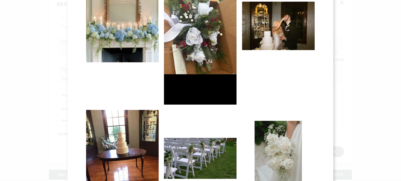
scroll to position [430, 0]
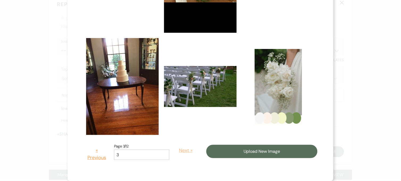
click at [181, 148] on button "Next »" at bounding box center [186, 150] width 25 height 15
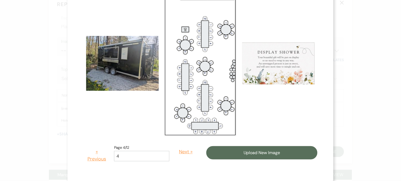
scroll to position [400, 0]
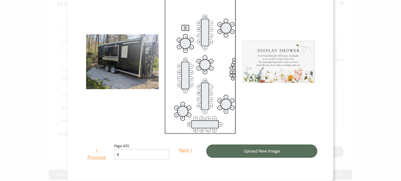
click at [180, 146] on button "Next »" at bounding box center [186, 150] width 25 height 15
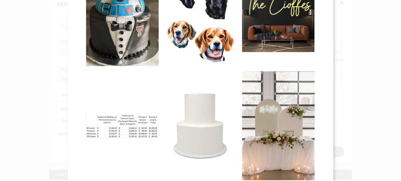
scroll to position [341, 0]
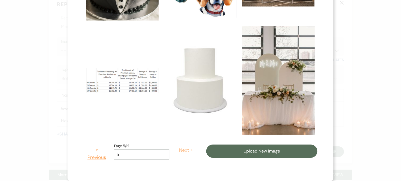
click at [175, 151] on button "Next »" at bounding box center [186, 150] width 25 height 15
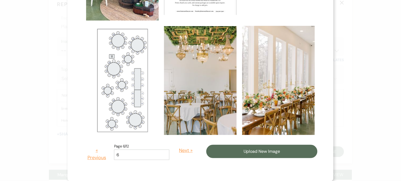
scroll to position [382, 0]
click at [175, 151] on button "Next »" at bounding box center [186, 150] width 25 height 15
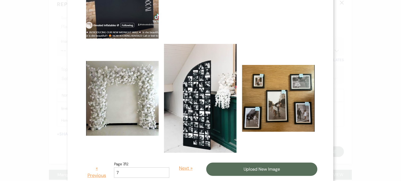
scroll to position [384, 0]
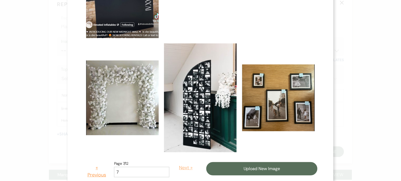
click at [175, 165] on button "Next »" at bounding box center [186, 167] width 25 height 15
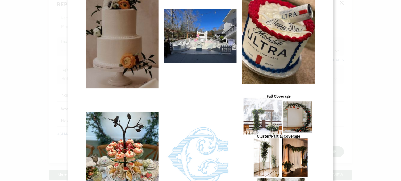
scroll to position [414, 0]
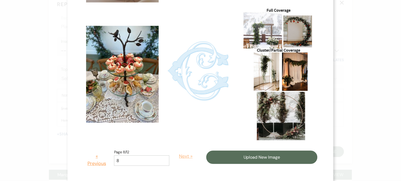
click at [179, 158] on button "Next »" at bounding box center [186, 156] width 25 height 15
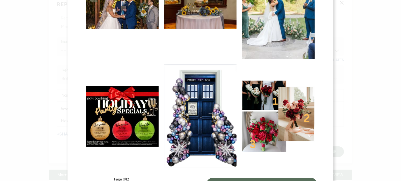
scroll to position [358, 0]
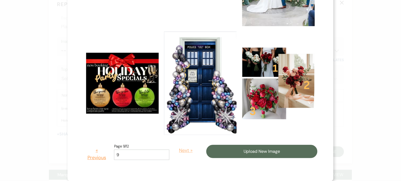
click at [179, 150] on button "Next »" at bounding box center [186, 150] width 25 height 15
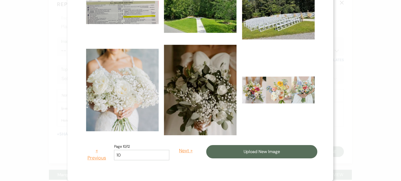
scroll to position [268, 0]
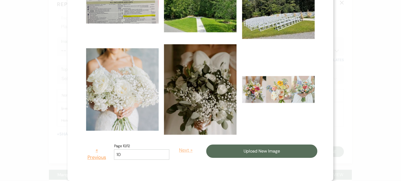
click at [177, 151] on button "Next »" at bounding box center [186, 150] width 25 height 15
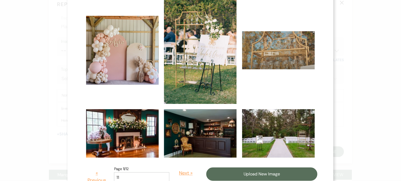
scroll to position [265, 0]
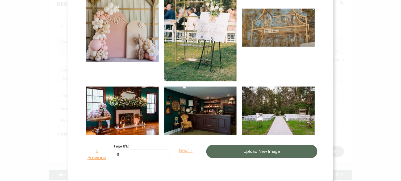
click at [176, 150] on button "Next »" at bounding box center [186, 150] width 25 height 15
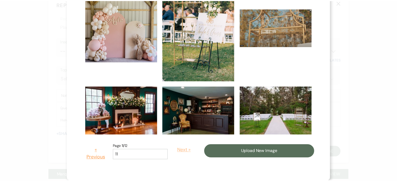
scroll to position [0, 0]
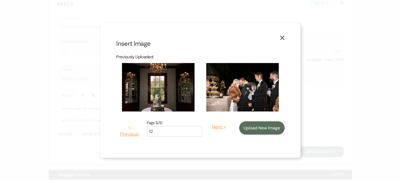
click at [281, 35] on icon "X" at bounding box center [282, 37] width 5 height 5
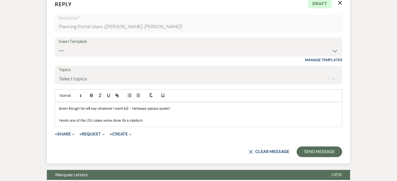
click at [148, 117] on p "Here's one of the LSU cakes we've done it's a stadium" at bounding box center [198, 120] width 279 height 6
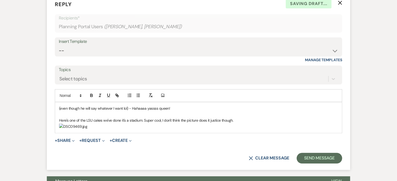
click at [87, 129] on img "﻿ ﻿" at bounding box center [73, 127] width 28 height 6
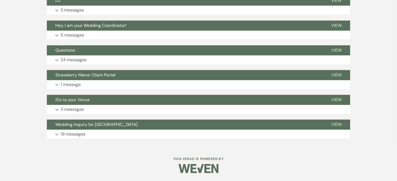
scroll to position [1538, 0]
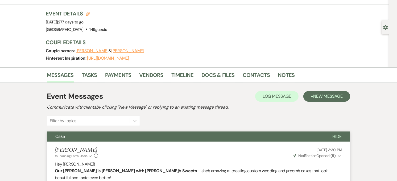
scroll to position [0, 0]
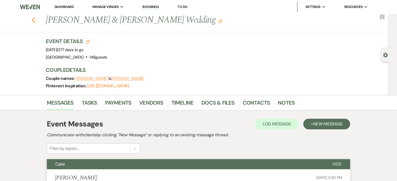
click at [35, 19] on use "button" at bounding box center [33, 20] width 3 height 6
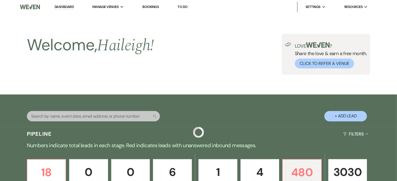
scroll to position [207, 0]
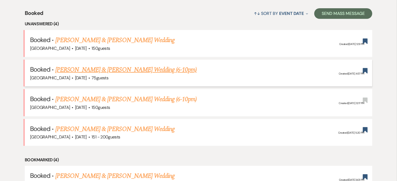
click at [140, 65] on link "[PERSON_NAME] & [PERSON_NAME] Wedding (6-10pm)" at bounding box center [126, 70] width 142 height 10
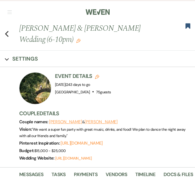
drag, startPoint x: 8, startPoint y: 33, endPoint x: 199, endPoint y: 69, distance: 194.1
click at [8, 33] on icon "Previous" at bounding box center [7, 34] width 4 height 6
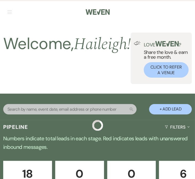
scroll to position [207, 0]
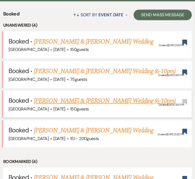
click at [78, 98] on link "[PERSON_NAME] & [PERSON_NAME] Wedding (6-10pm)" at bounding box center [105, 101] width 142 height 10
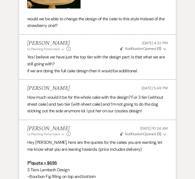
scroll to position [1952, 0]
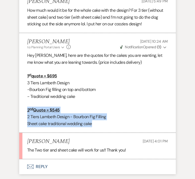
drag, startPoint x: 97, startPoint y: 120, endPoint x: 23, endPoint y: 105, distance: 76.4
click at [23, 105] on li "Haileigh Fuller to: Planning Portal Users Expand Info Aug 18, 2025, 10:24 AM We…" at bounding box center [97, 83] width 156 height 100
copy div "2 nd Quote = $545 2 Tiers Lambeth Design - Bourbon Fig Filling Sheet cake tradi…"
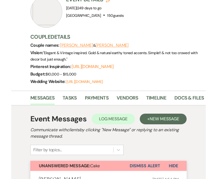
scroll to position [0, 0]
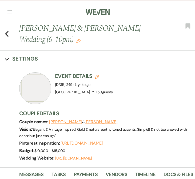
drag, startPoint x: 55, startPoint y: 84, endPoint x: 96, endPoint y: 81, distance: 41.3
click at [96, 81] on div "Event Date: Saturday, April 25th, 2026 | 249 days to go" at bounding box center [84, 84] width 58 height 7
copy span "Saturday, April 25th, 2026"
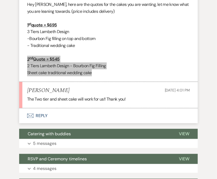
scroll to position [1923, 0]
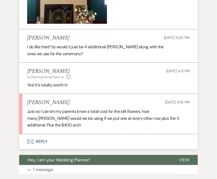
scroll to position [2400, 0]
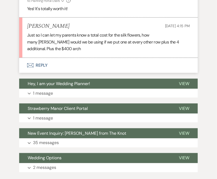
click at [46, 58] on button "Envelope Reply" at bounding box center [108, 65] width 179 height 15
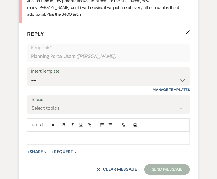
scroll to position [2435, 0]
click at [46, 131] on div at bounding box center [108, 137] width 162 height 12
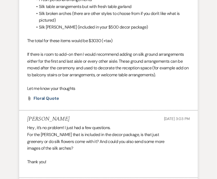
scroll to position [1430, 0]
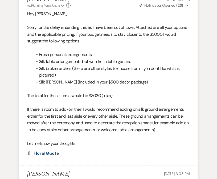
click at [46, 150] on span "Floral Quote" at bounding box center [47, 153] width 26 height 6
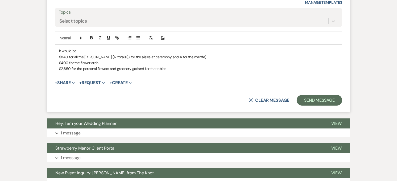
scroll to position [2215, 0]
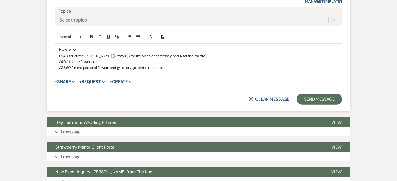
click at [68, 65] on p "$2,650 for the personal flowers and greenery garland for the tables" at bounding box center [198, 68] width 279 height 6
click at [177, 65] on p "$2,630 for the personal flowers and greenery garland for the tables" at bounding box center [198, 68] width 279 height 6
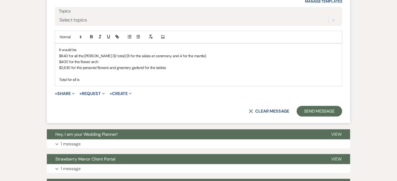
click at [91, 77] on p "Total for all is" at bounding box center [198, 80] width 279 height 6
click at [80, 77] on p "Total for all is 3,870" at bounding box center [198, 80] width 279 height 6
click at [102, 77] on p "Total for all is $3,870" at bounding box center [198, 80] width 279 height 6
click at [95, 77] on p "Total for all is $3,870" at bounding box center [198, 80] width 279 height 6
drag, startPoint x: 92, startPoint y: 74, endPoint x: 80, endPoint y: 76, distance: 12.6
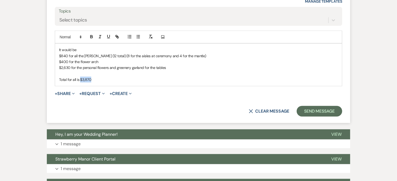
click at [80, 77] on p "Total for all is $3,870" at bounding box center [198, 80] width 279 height 6
click at [94, 34] on button "button" at bounding box center [91, 37] width 7 height 6
click at [99, 77] on p "Total for all is $3,870" at bounding box center [198, 80] width 279 height 6
click at [76, 77] on p "Total for all is $3,870" at bounding box center [198, 80] width 279 height 6
click at [121, 77] on p "Total for all of these is $3,870" at bounding box center [198, 80] width 279 height 6
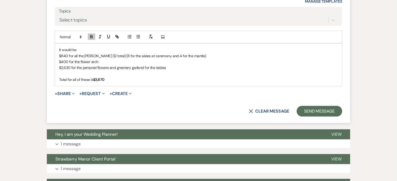
drag, startPoint x: 79, startPoint y: 44, endPoint x: 55, endPoint y: 44, distance: 23.2
click at [55, 44] on div "It would be $840 for all the [PERSON_NAME] (12 total) (8 for the aisles at cere…" at bounding box center [198, 65] width 287 height 42
drag, startPoint x: 126, startPoint y: 42, endPoint x: 46, endPoint y: 40, distance: 80.4
click at [109, 34] on icon "button" at bounding box center [108, 36] width 5 height 5
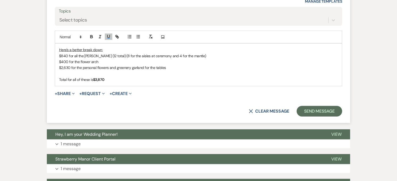
click at [112, 53] on p "$840 for all the [PERSON_NAME] (12 total) (8 for the aisles at ceremony and 4 f…" at bounding box center [198, 56] width 279 height 6
click at [217, 109] on button "Send Message" at bounding box center [320, 111] width 46 height 11
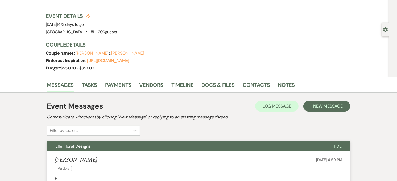
scroll to position [0, 0]
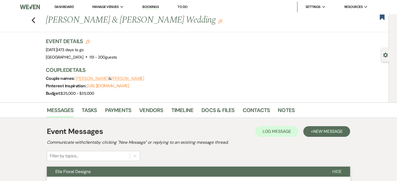
click at [67, 7] on link "Dashboard" at bounding box center [64, 7] width 19 height 5
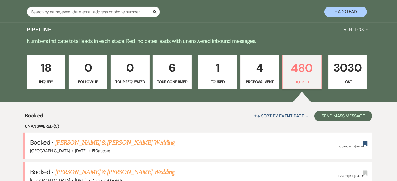
scroll to position [89, 0]
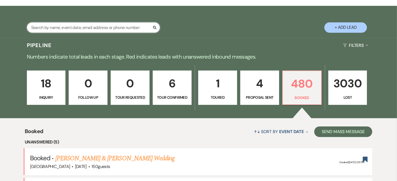
click at [52, 23] on input "text" at bounding box center [93, 27] width 133 height 10
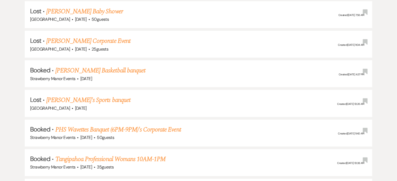
scroll to position [799, 0]
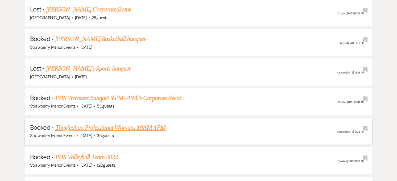
type input "tangi"
click at [102, 123] on link "Tangipahoa Professional Womans 10AM-1PM" at bounding box center [110, 128] width 110 height 10
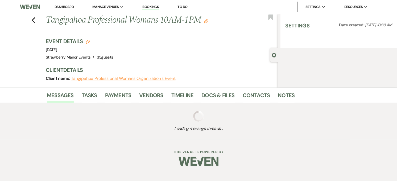
select select "12"
select select "9"
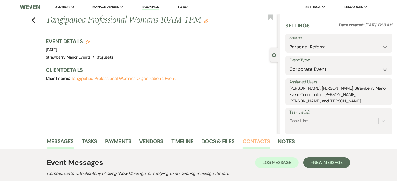
click at [217, 143] on link "Contacts" at bounding box center [256, 143] width 27 height 12
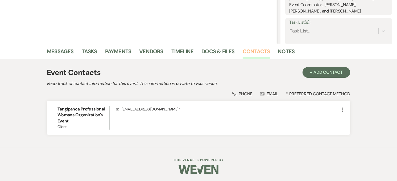
scroll to position [91, 0]
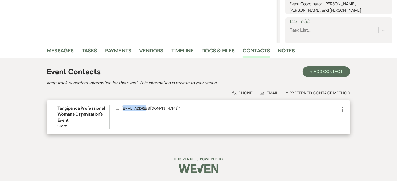
drag, startPoint x: 123, startPoint y: 107, endPoint x: 141, endPoint y: 109, distance: 18.6
click at [141, 109] on p "Envelope [EMAIL_ADDRESS][DOMAIN_NAME] *" at bounding box center [228, 108] width 224 height 6
drag, startPoint x: 141, startPoint y: 109, endPoint x: 163, endPoint y: 109, distance: 22.1
click at [163, 109] on p "Envelope [EMAIL_ADDRESS][DOMAIN_NAME] *" at bounding box center [228, 108] width 224 height 6
drag, startPoint x: 163, startPoint y: 109, endPoint x: 122, endPoint y: 111, distance: 41.6
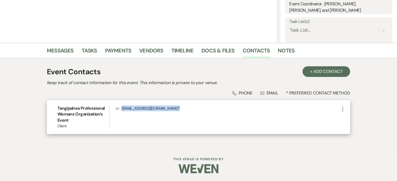
click at [122, 111] on div "Envelope [EMAIL_ADDRESS][DOMAIN_NAME] *" at bounding box center [228, 116] width 224 height 23
copy p "[EMAIL_ADDRESS][DOMAIN_NAME] *"
click at [162, 110] on p "Envelope [EMAIL_ADDRESS][DOMAIN_NAME] *" at bounding box center [228, 108] width 224 height 6
drag, startPoint x: 163, startPoint y: 108, endPoint x: 122, endPoint y: 112, distance: 41.5
click at [122, 112] on div "Envelope [EMAIL_ADDRESS][DOMAIN_NAME] *" at bounding box center [228, 116] width 224 height 23
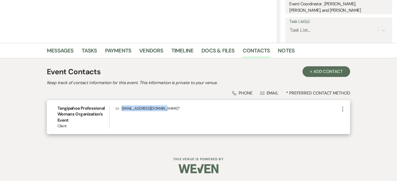
copy p "[EMAIL_ADDRESS][DOMAIN_NAME]"
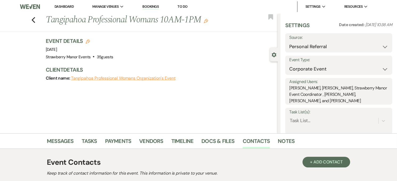
scroll to position [0, 0]
click at [70, 5] on link "Dashboard" at bounding box center [64, 7] width 19 height 5
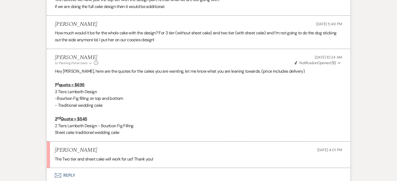
scroll to position [1614, 0]
